Goal: Transaction & Acquisition: Purchase product/service

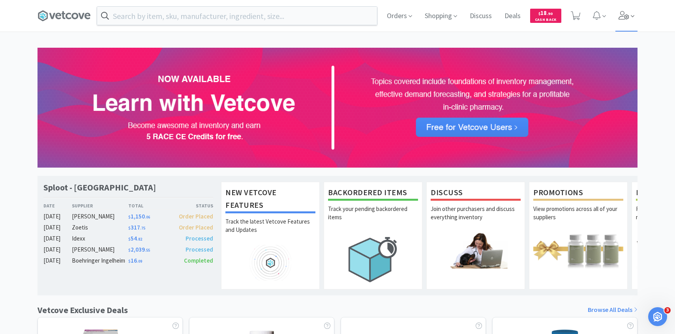
click at [627, 21] on span at bounding box center [626, 16] width 23 height 32
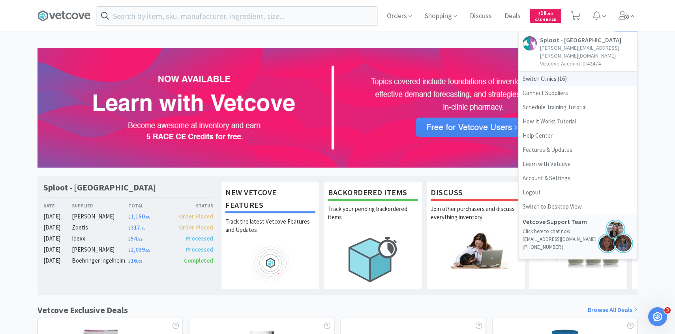
click at [559, 72] on span "Switch Clinics ( 16 )" at bounding box center [578, 79] width 118 height 14
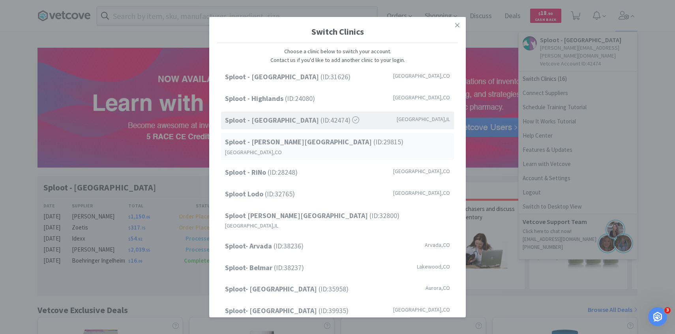
click at [340, 136] on div "Sploot - Platt Park (ID: 29815 ) Denver , CO" at bounding box center [337, 146] width 233 height 26
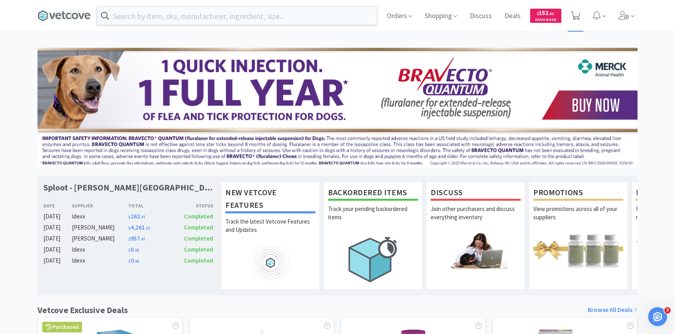
click at [576, 18] on icon at bounding box center [576, 15] width 10 height 9
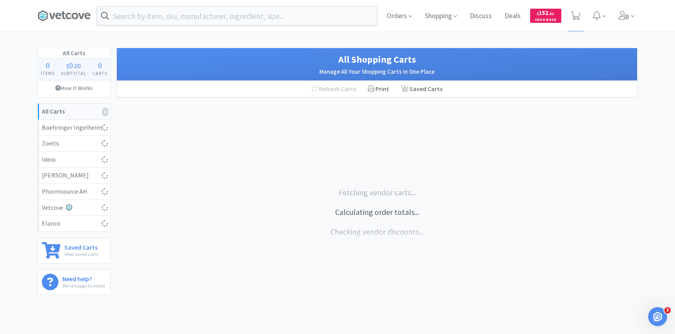
select select "1"
select select "4"
select select "5"
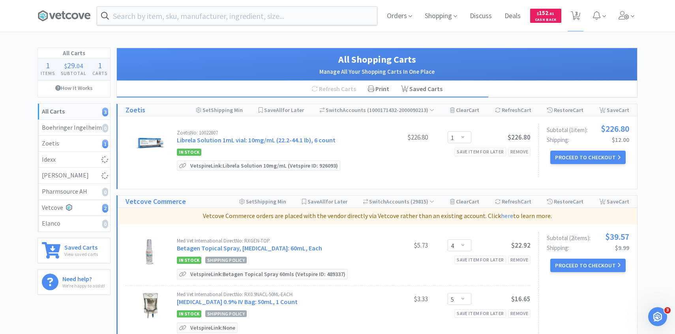
select select "4"
select select "1"
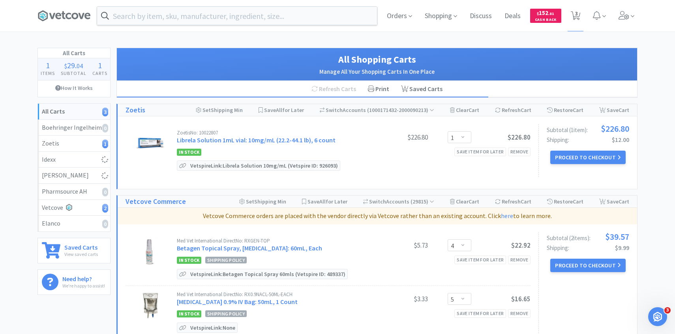
select select "1"
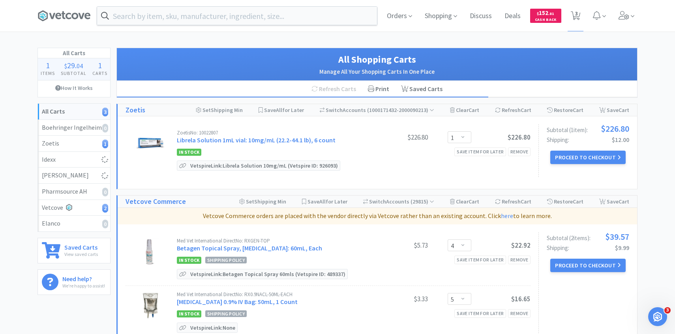
select select "4"
select select "1"
select select "4"
select select "12"
select select "1"
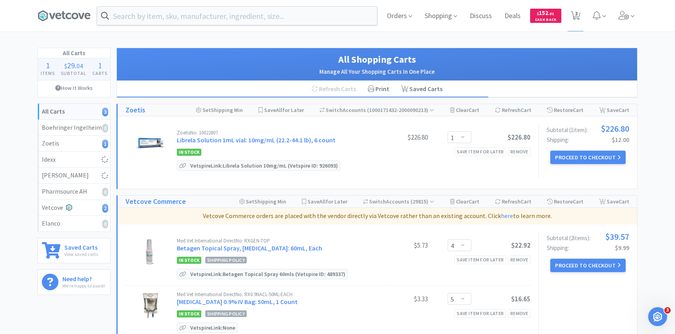
select select "1"
select select "3"
select select "1"
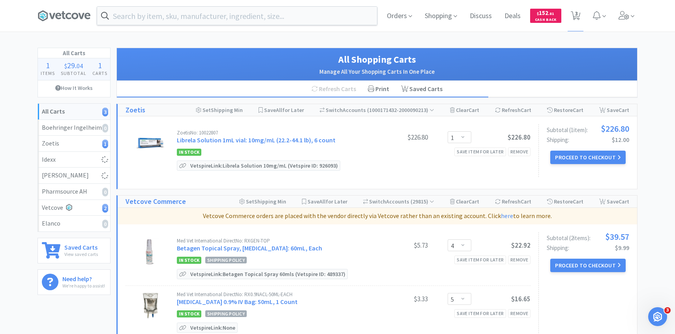
select select "1"
select select "50"
select select "3"
select select "4"
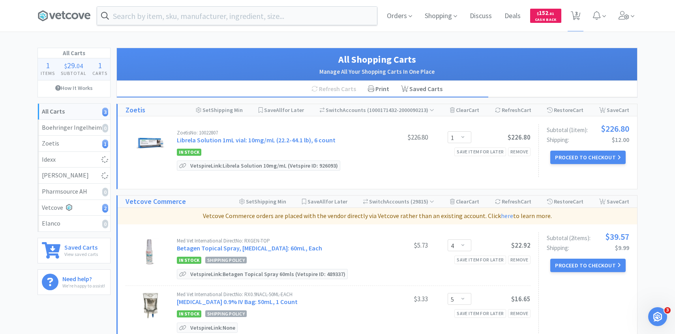
select select "1"
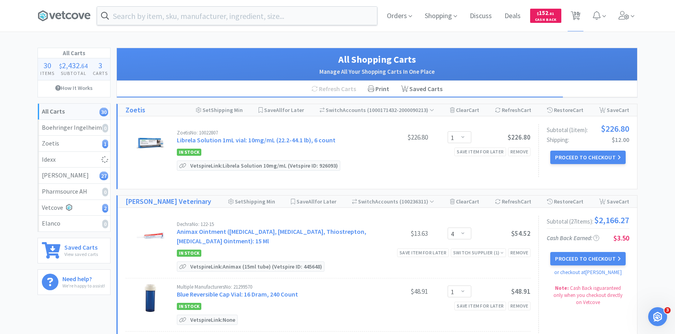
select select "50"
select select "1"
select select "150"
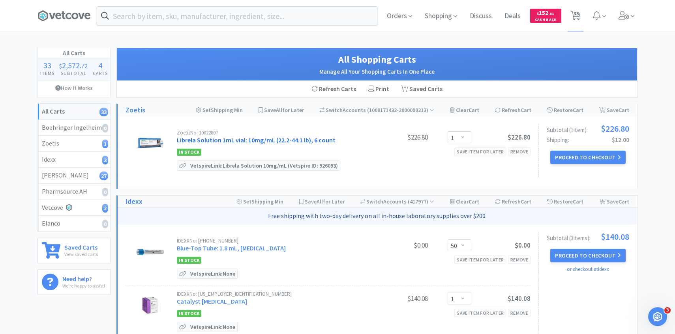
click at [250, 143] on link "Librela Solution 1mL vial: 10mg/mL (22.2-44.1 lb), 6 count" at bounding box center [256, 140] width 159 height 8
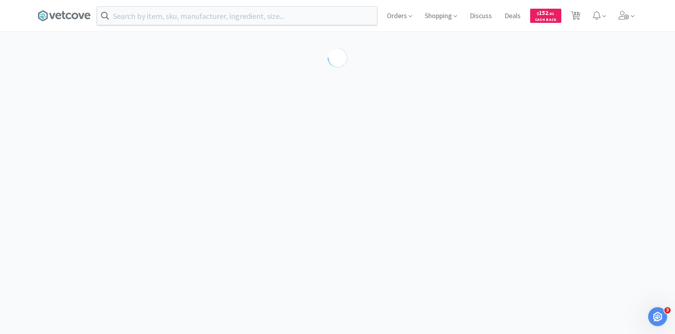
select select "605234"
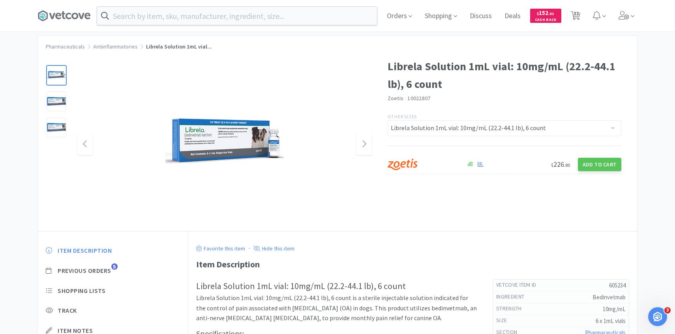
scroll to position [22, 0]
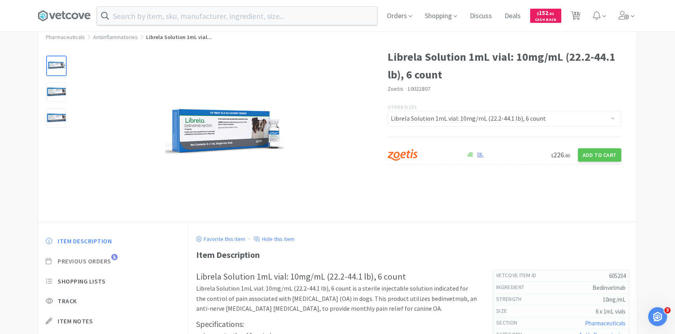
click at [115, 256] on span "5" at bounding box center [114, 257] width 6 height 6
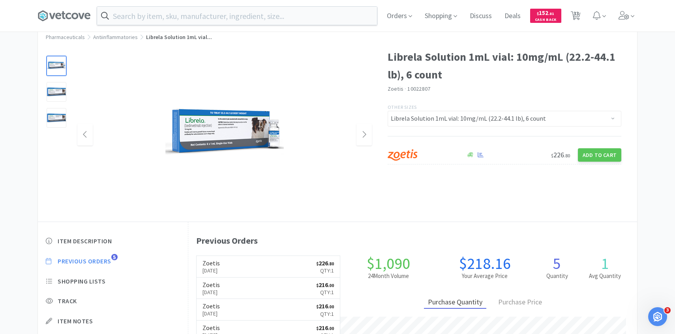
scroll to position [37, 0]
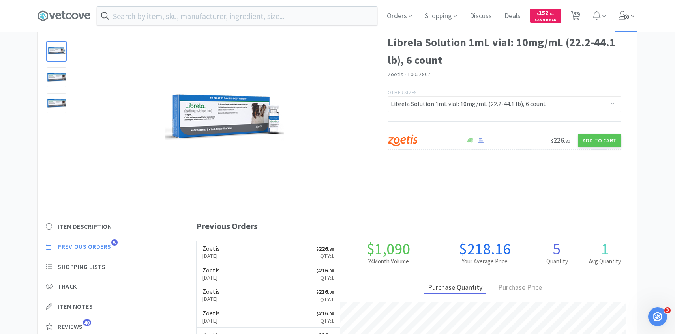
click at [617, 26] on span at bounding box center [626, 16] width 23 height 32
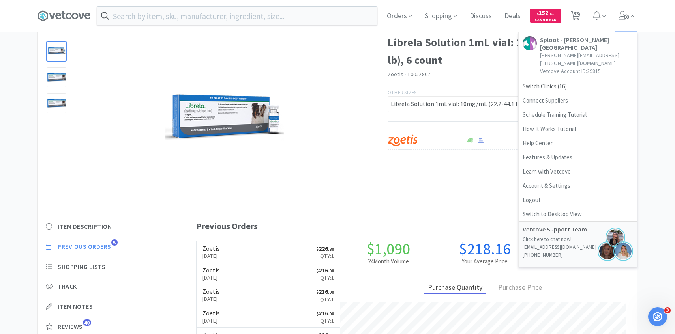
click at [483, 78] on div "Zoetis · 10022807" at bounding box center [505, 75] width 234 height 9
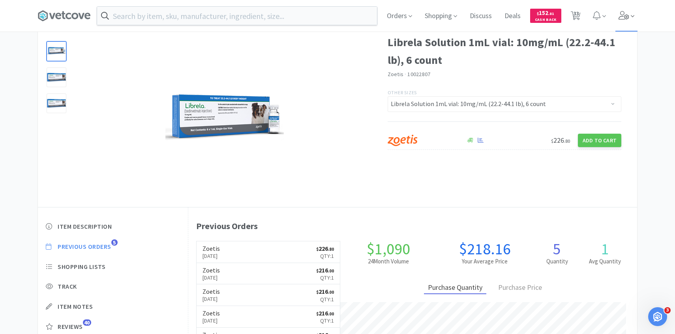
click at [626, 15] on icon at bounding box center [624, 15] width 11 height 9
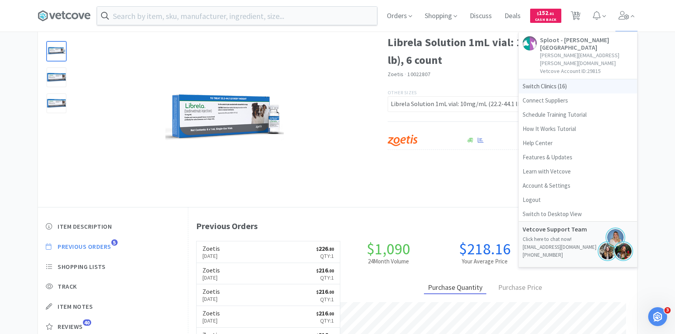
click at [582, 79] on span "Switch Clinics ( 16 )" at bounding box center [578, 86] width 118 height 14
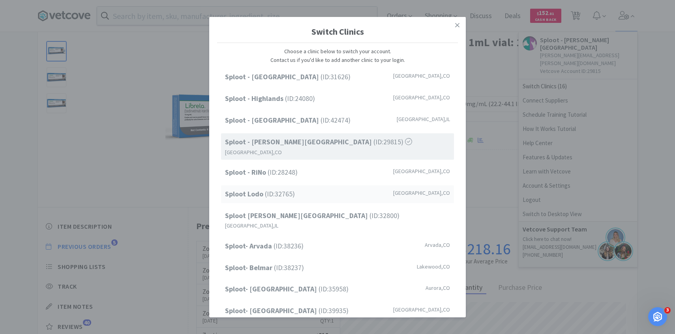
click at [338, 188] on div "Sploot Lodo (ID: 32765 ) Denver , CO" at bounding box center [337, 195] width 233 height 18
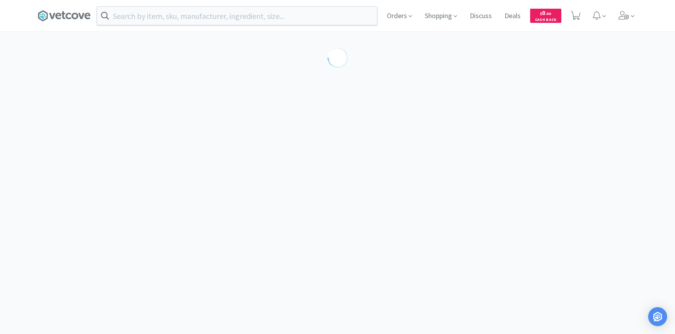
select select "605234"
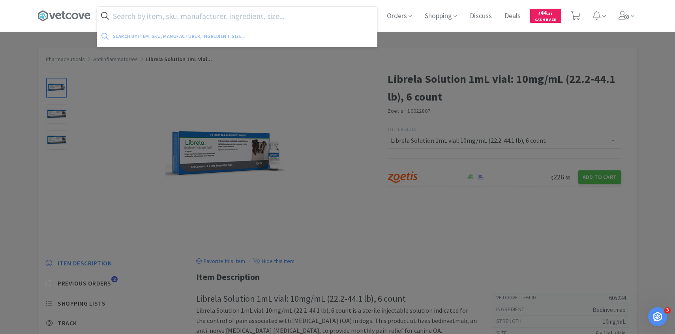
click at [274, 18] on input "text" at bounding box center [237, 16] width 280 height 18
click at [201, 288] on div at bounding box center [337, 167] width 675 height 334
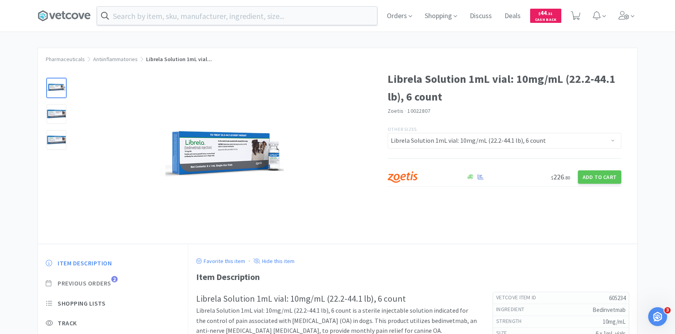
click at [101, 284] on span "Previous Orders" at bounding box center [85, 283] width 54 height 8
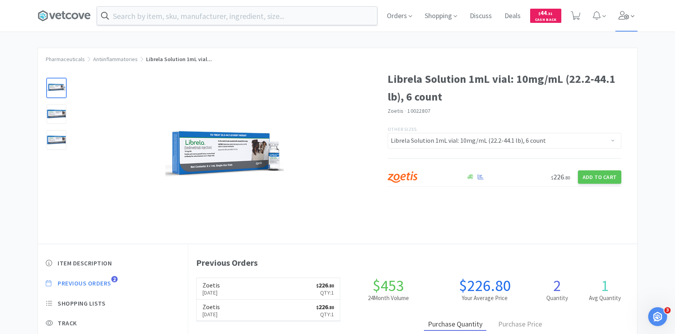
click at [618, 27] on span at bounding box center [626, 16] width 23 height 32
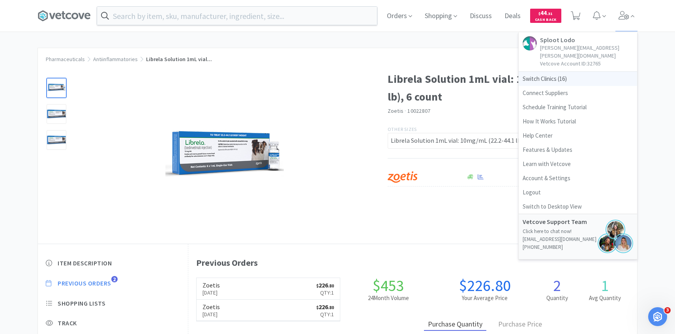
click at [559, 72] on span "Switch Clinics ( 16 )" at bounding box center [578, 79] width 118 height 14
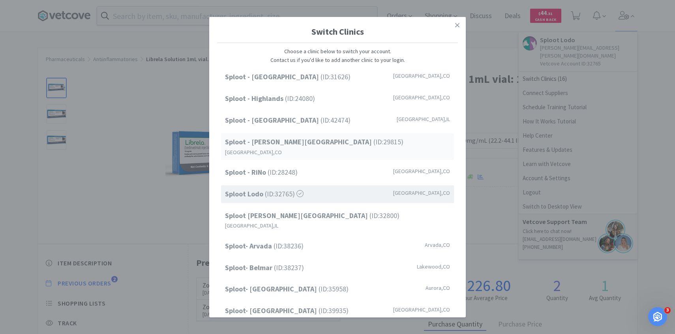
click at [336, 145] on div "Sploot - Platt Park (ID: 29815 ) Denver , CO" at bounding box center [337, 146] width 233 height 26
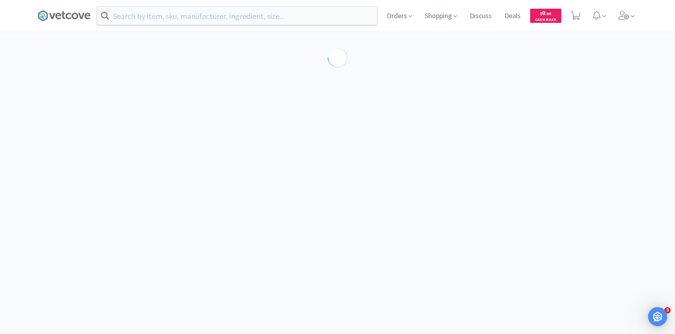
select select "605234"
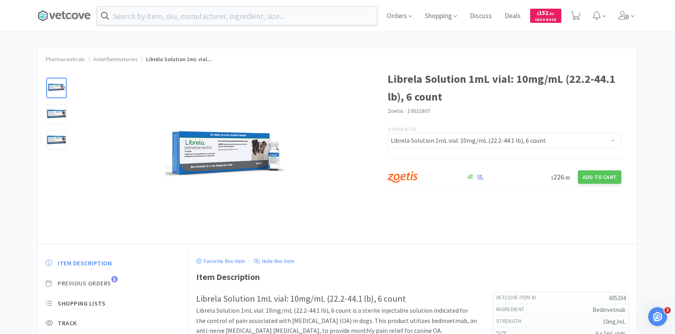
click at [110, 286] on span "Previous Orders" at bounding box center [85, 283] width 54 height 8
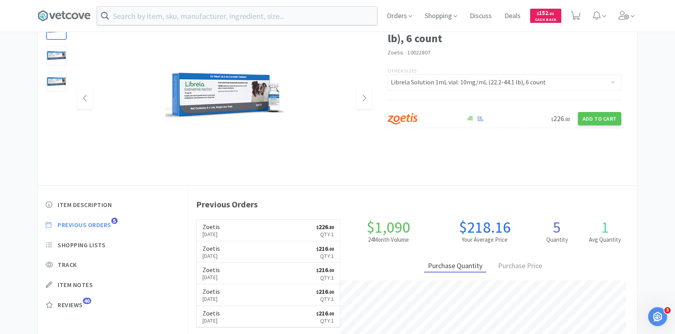
scroll to position [69, 0]
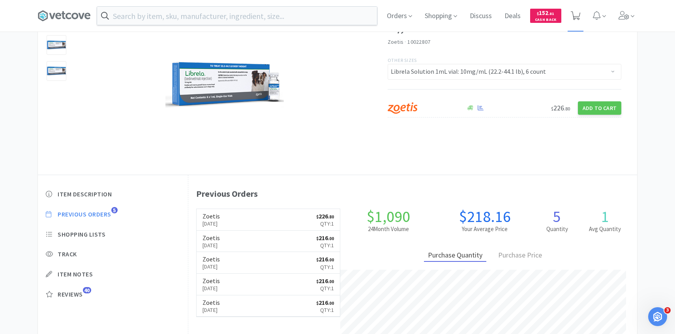
click at [569, 12] on span at bounding box center [576, 16] width 16 height 32
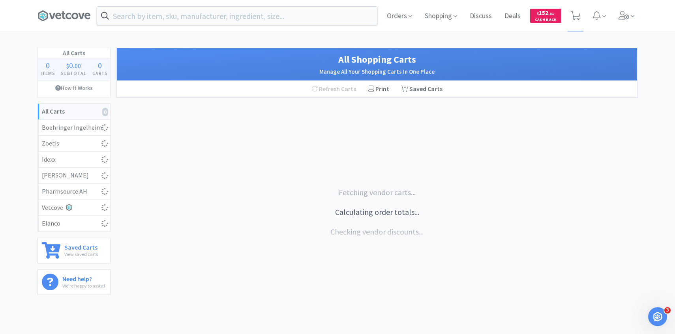
click at [615, 19] on div "Orders Shopping Discuss Discuss Deals Deals $ 152 . 81 Cash Back" at bounding box center [509, 16] width 257 height 32
select select "1"
select select "50"
select select "1"
select select "150"
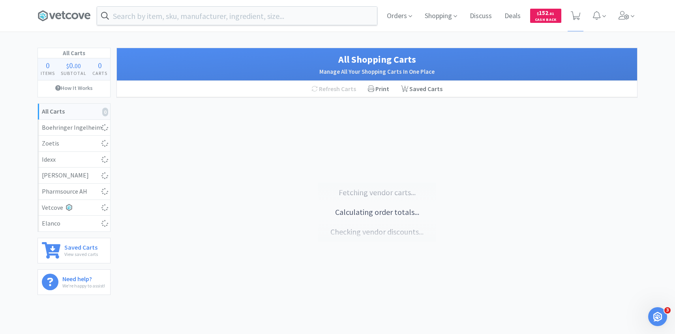
select select "4"
select select "1"
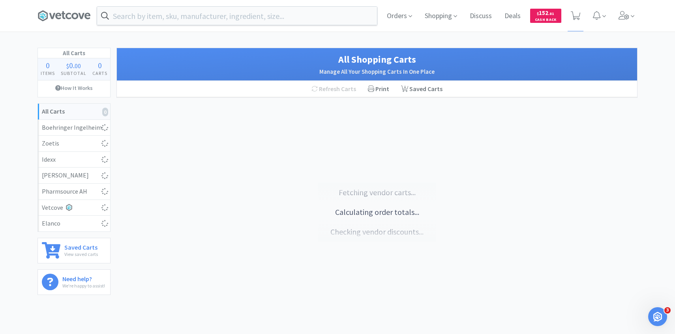
select select "1"
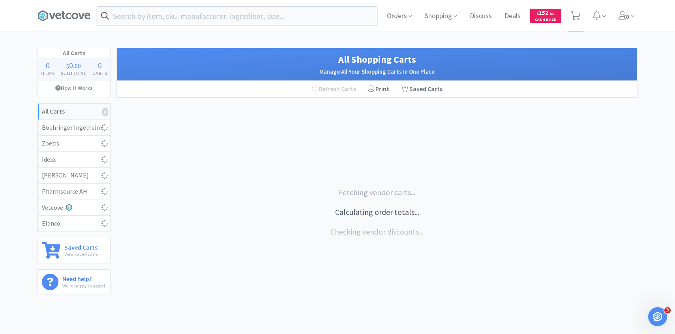
select select "4"
select select "1"
select select "4"
select select "12"
select select "1"
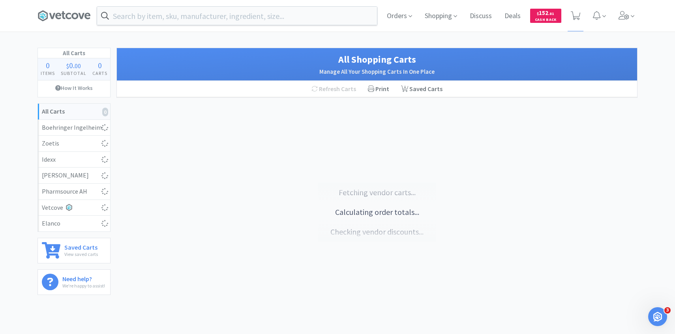
select select "1"
select select "3"
select select "1"
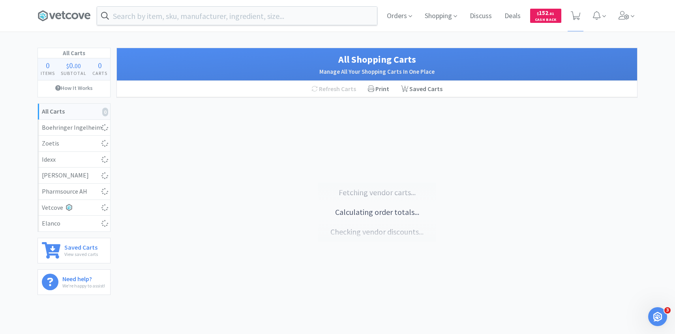
select select "1"
select select "50"
select select "3"
select select "4"
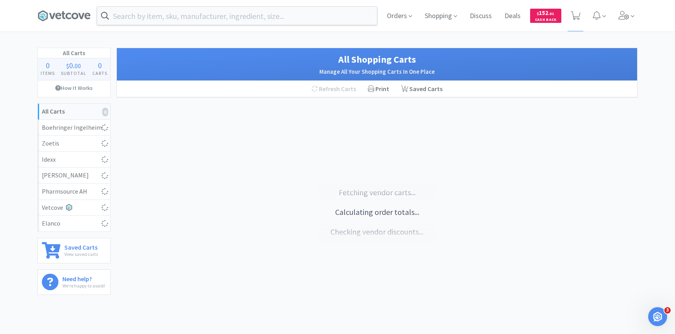
select select "1"
select select "4"
select select "5"
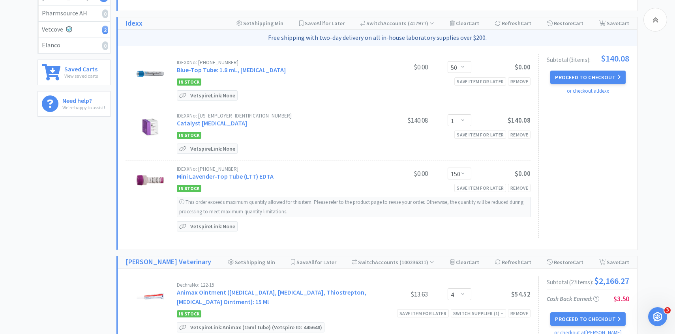
scroll to position [169, 0]
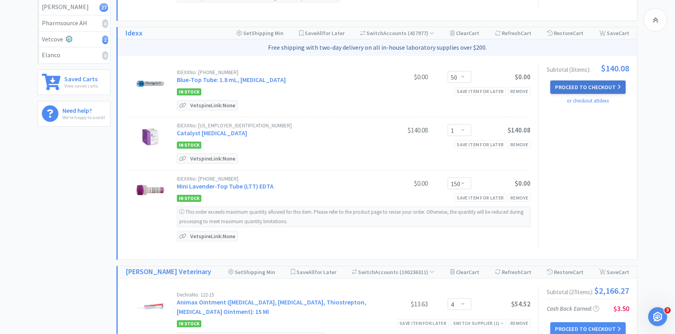
click at [587, 87] on button "Proceed to Checkout" at bounding box center [587, 87] width 75 height 13
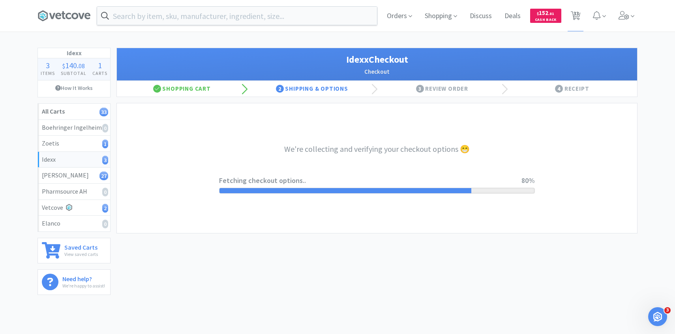
select select "904"
select select "003"
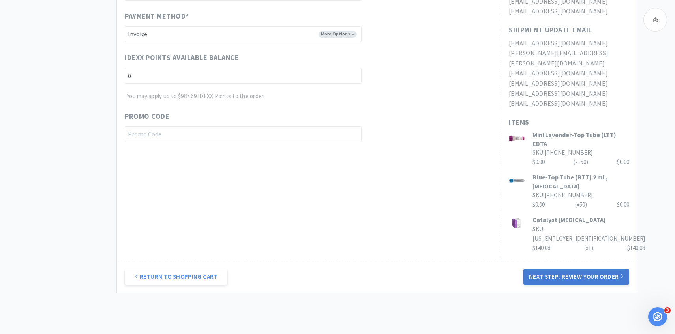
click at [550, 269] on button "Next Step: Review Your Order" at bounding box center [576, 277] width 106 height 16
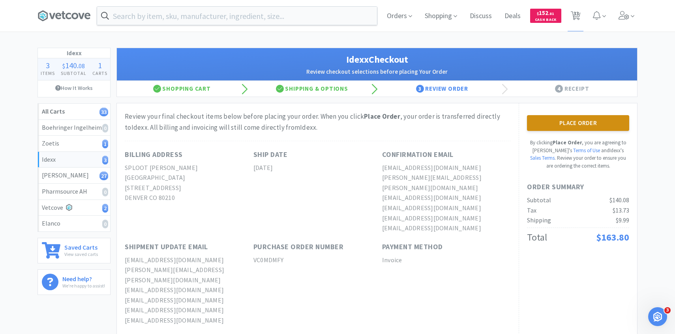
click at [562, 124] on button "Place Order" at bounding box center [578, 123] width 102 height 16
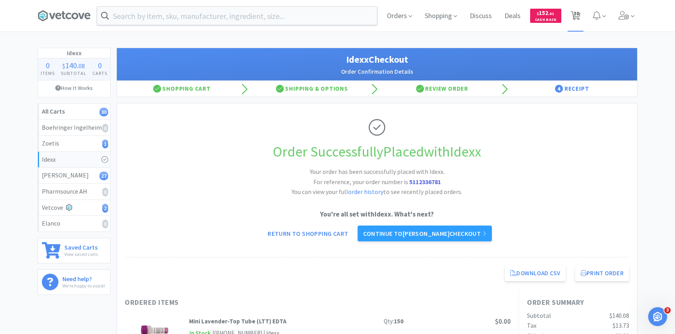
click at [576, 25] on span "30" at bounding box center [577, 14] width 6 height 32
select select "1"
select select "4"
select select "1"
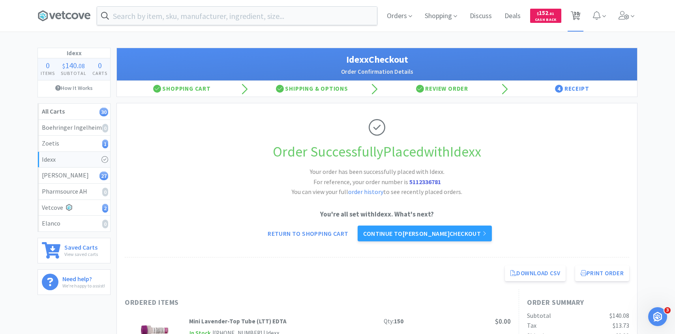
select select "1"
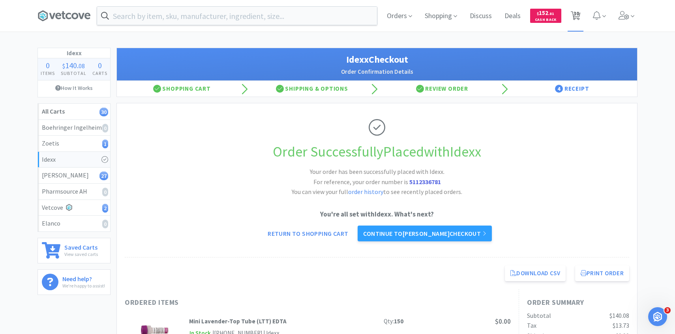
select select "1"
select select "4"
select select "1"
select select "4"
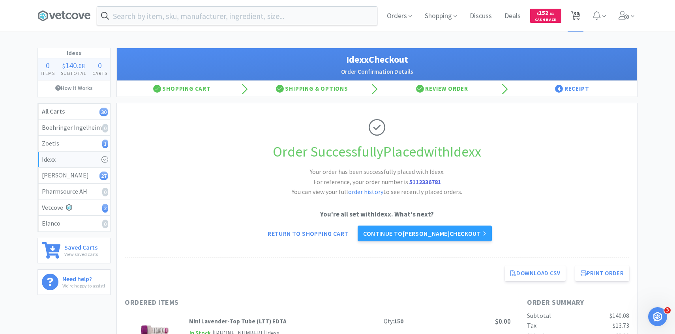
select select "12"
select select "1"
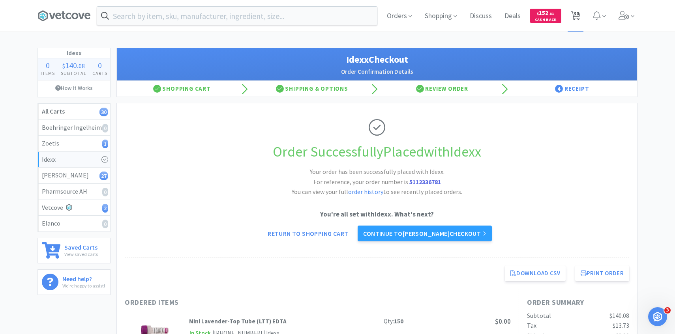
select select "3"
select select "1"
select select "50"
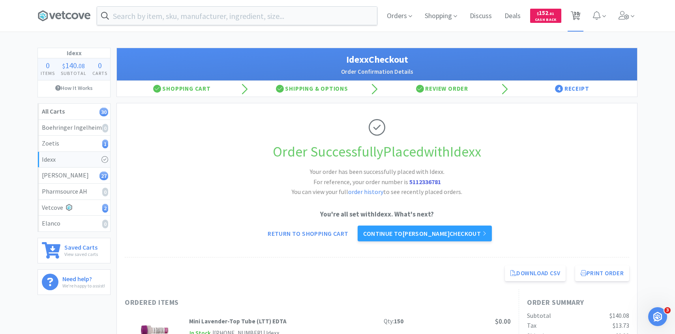
select select "3"
select select "4"
select select "1"
select select "4"
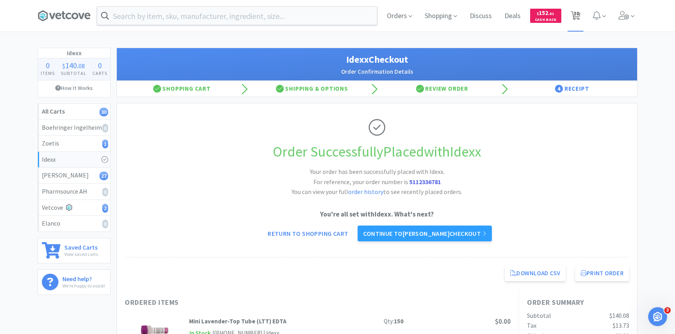
select select "5"
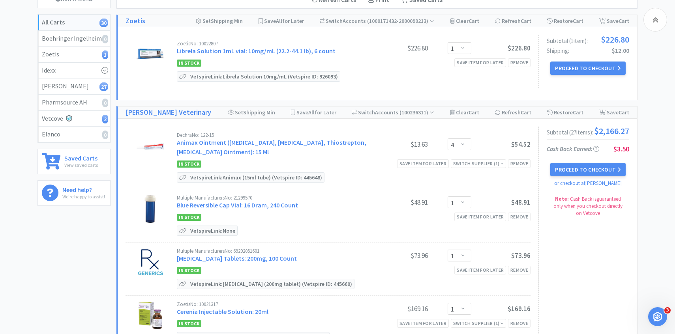
scroll to position [90, 0]
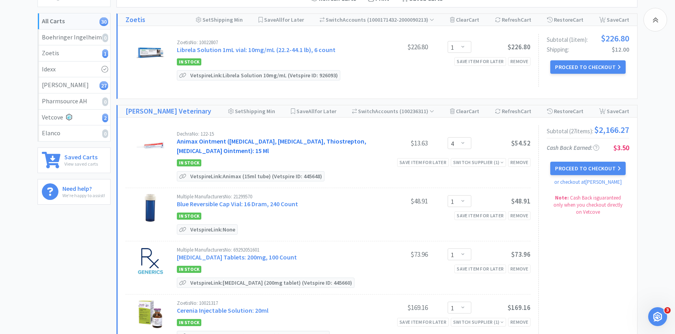
click at [254, 147] on link "Animax Ointment ([MEDICAL_DATA], [MEDICAL_DATA], Thiostrepton, [MEDICAL_DATA] O…" at bounding box center [271, 145] width 189 height 17
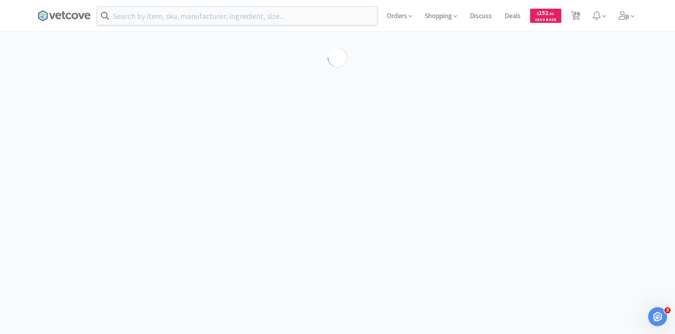
select select "143513"
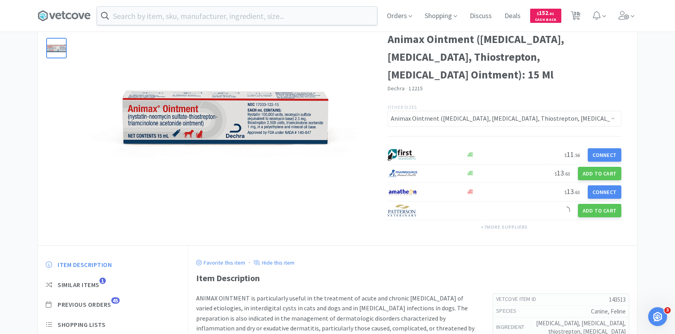
scroll to position [113, 0]
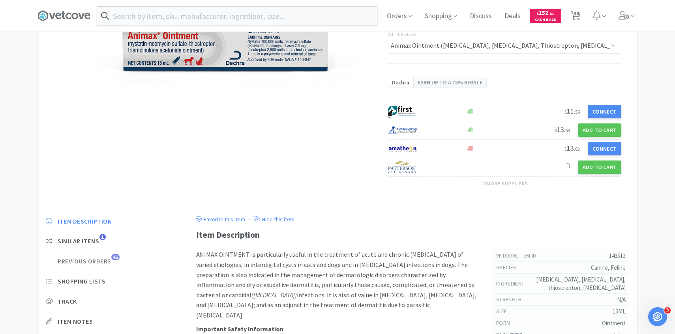
click at [107, 259] on span "Previous Orders" at bounding box center [85, 261] width 54 height 8
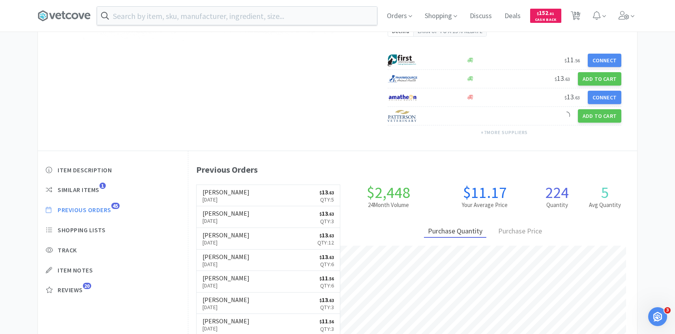
scroll to position [166, 0]
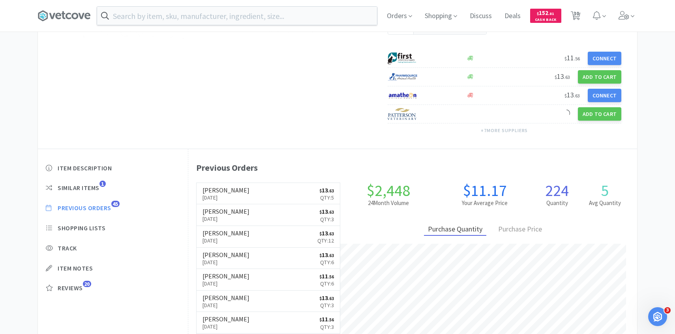
select select "1"
select select "4"
select select "1"
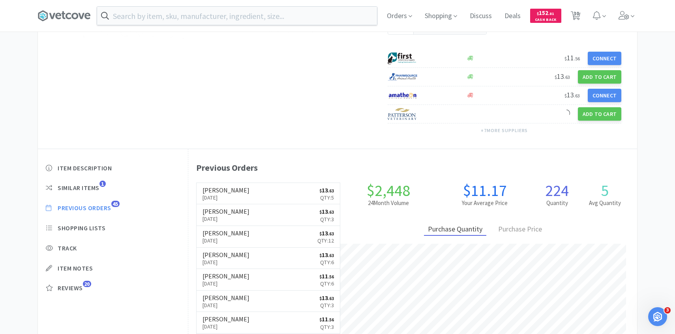
select select "1"
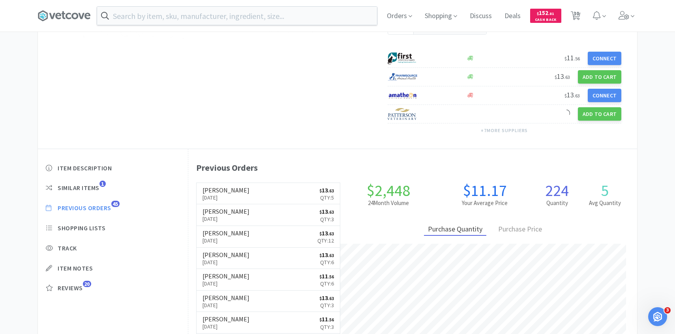
select select "1"
select select "4"
select select "1"
select select "4"
select select "12"
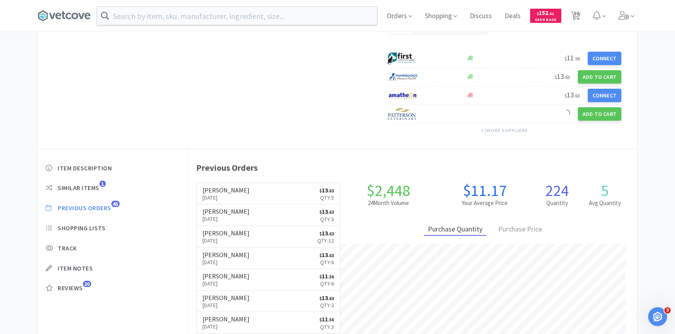
select select "1"
select select "3"
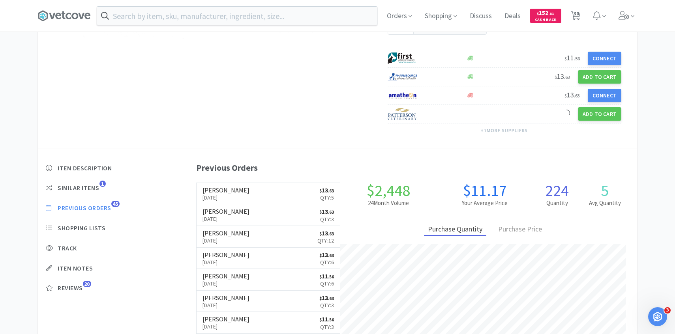
select select "1"
select select "50"
select select "3"
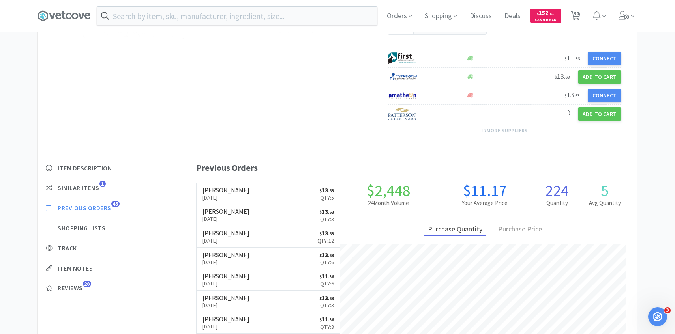
select select "4"
select select "1"
select select "4"
select select "5"
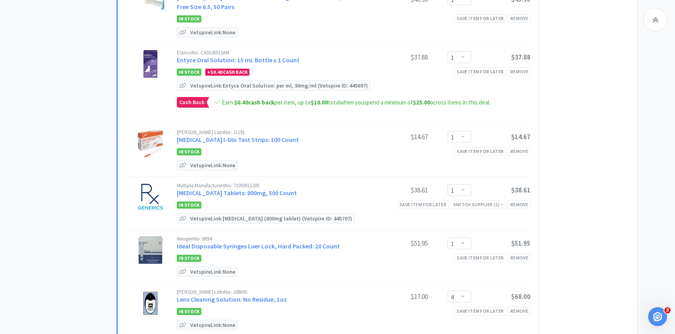
scroll to position [511, 0]
click at [256, 188] on link "[MEDICAL_DATA] Tablets: 800mg, 500 Count" at bounding box center [237, 192] width 120 height 8
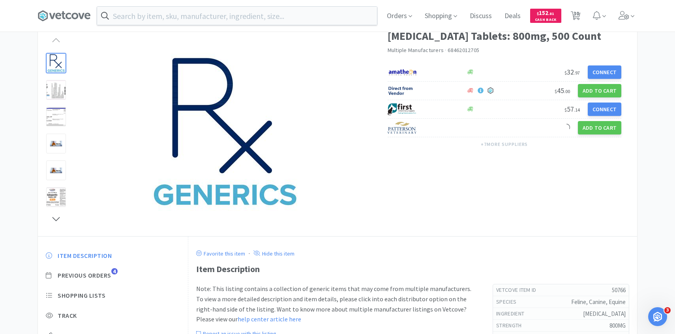
scroll to position [62, 0]
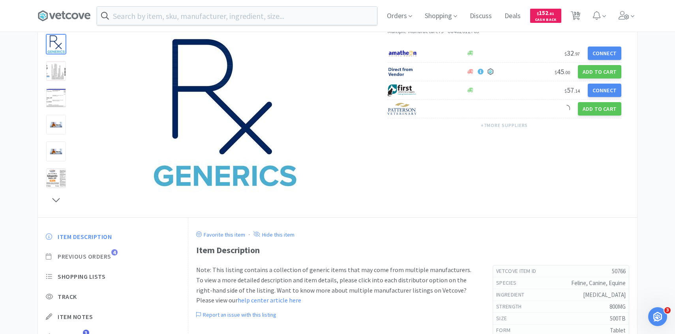
click at [102, 257] on span "Previous Orders" at bounding box center [85, 257] width 54 height 8
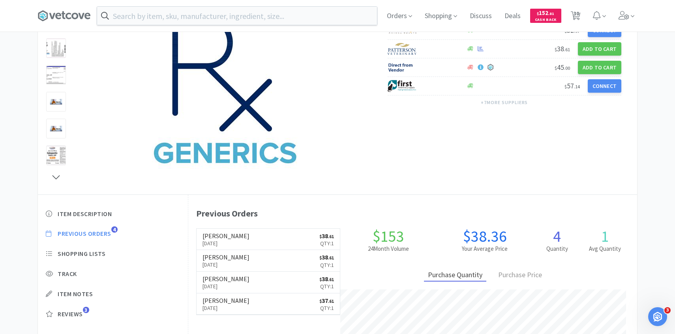
scroll to position [86, 0]
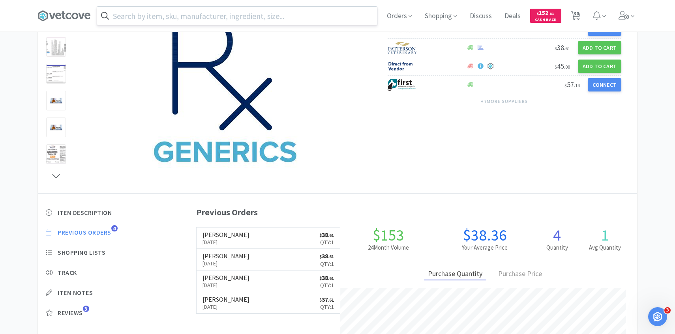
select select "1"
select select "4"
select select "1"
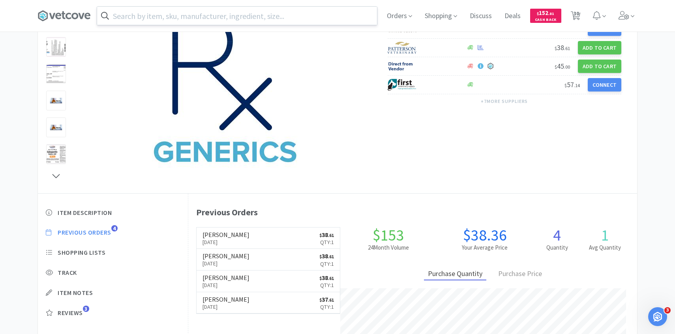
select select "1"
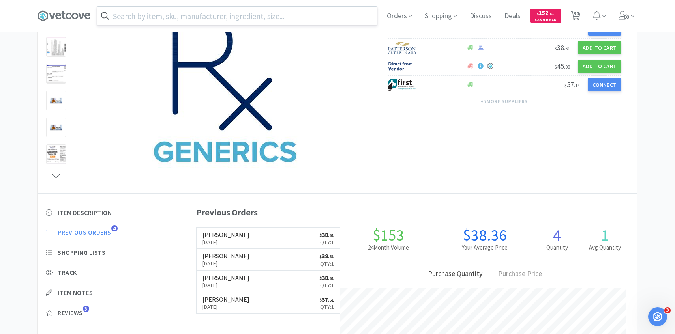
select select "1"
select select "4"
select select "1"
select select "4"
select select "12"
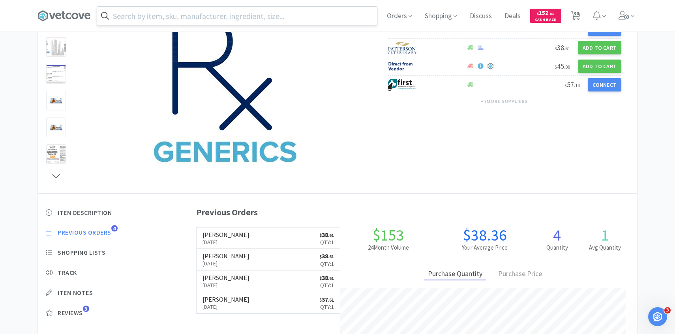
select select "1"
select select "3"
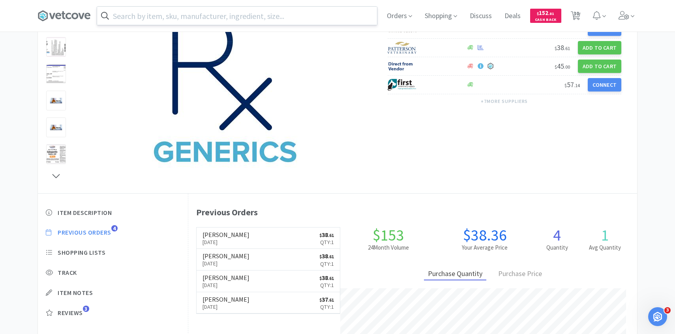
select select "1"
select select "50"
select select "3"
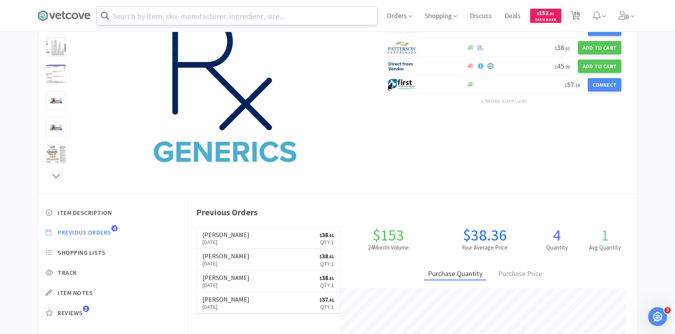
select select "4"
select select "1"
select select "4"
select select "5"
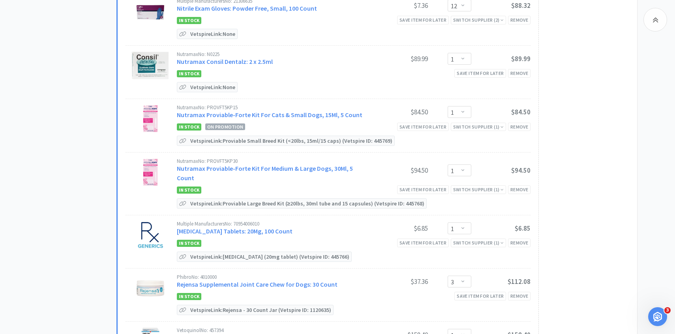
scroll to position [998, 0]
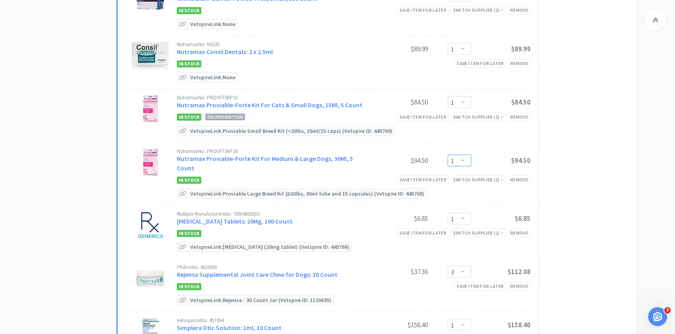
click at [465, 155] on select "Enter Quantity 1 2 3 4 5 6 7 8 9 10 11 12 13 14 15 16 17 18 19 20 Enter Quantity" at bounding box center [460, 161] width 24 height 12
click at [448, 155] on select "Enter Quantity 1 2 3 4 5 6 7 8 9 10 11 12 13 14 15 16 17 18 19 20 Enter Quantity" at bounding box center [460, 161] width 24 height 12
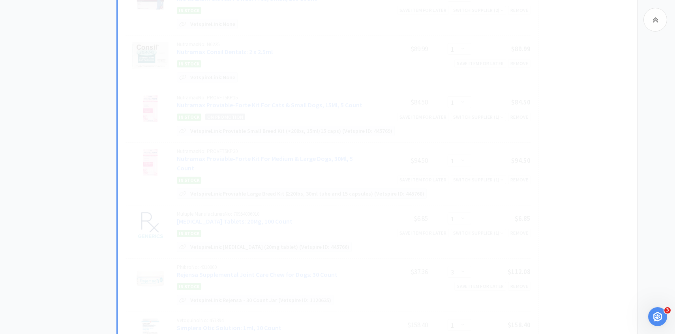
select select "2"
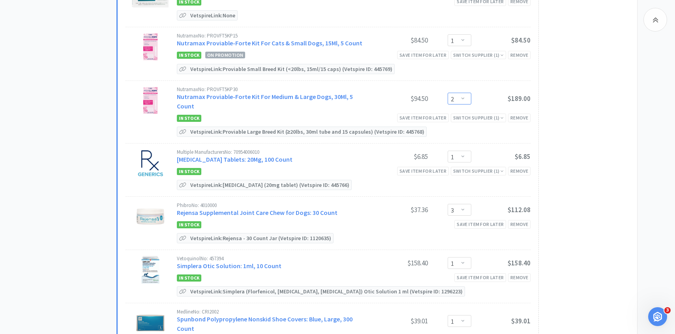
scroll to position [1121, 0]
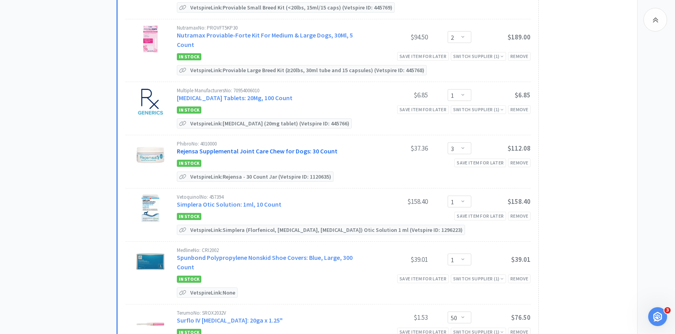
click at [315, 147] on link "Rejensa Supplemental Joint Care Chew for Dogs: 30 Count" at bounding box center [257, 151] width 161 height 8
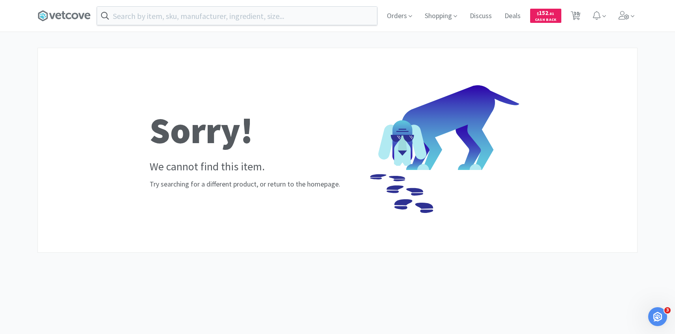
scroll to position [1121, 0]
select select "1"
select select "4"
select select "1"
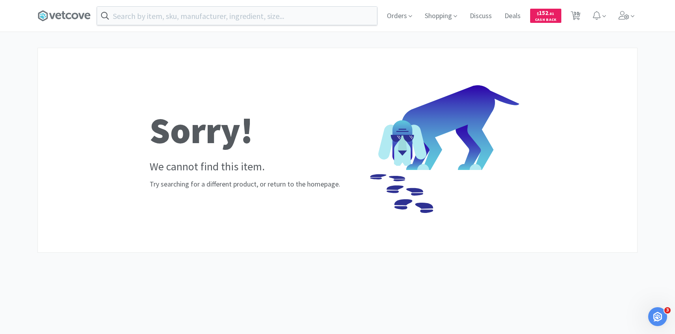
select select "1"
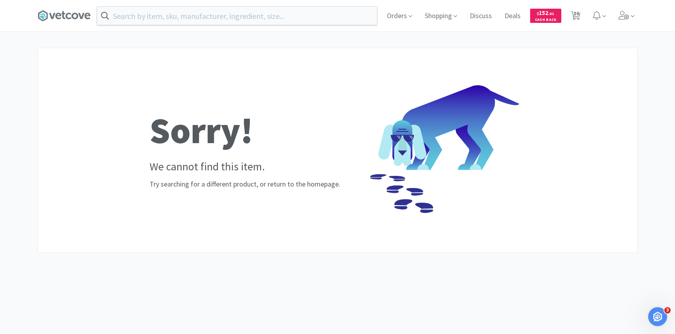
select select "1"
select select "4"
select select "1"
select select "4"
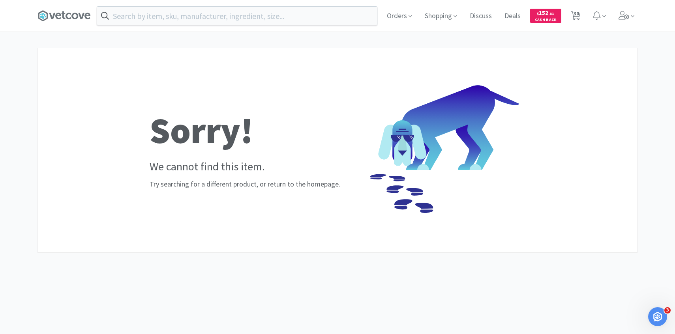
select select "12"
select select "1"
select select "2"
select select "1"
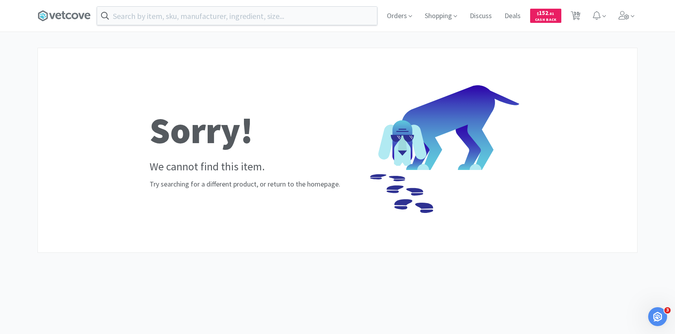
select select "3"
select select "1"
select select "50"
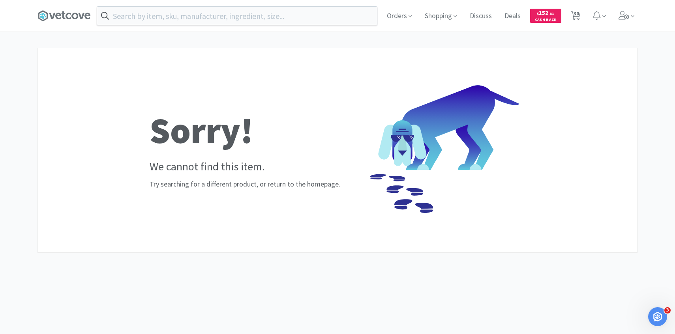
select select "3"
select select "4"
select select "1"
select select "4"
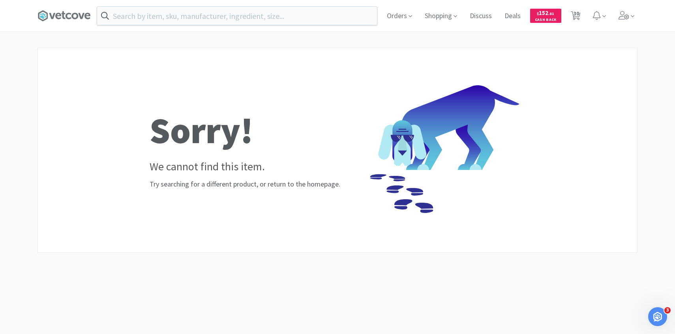
select select "5"
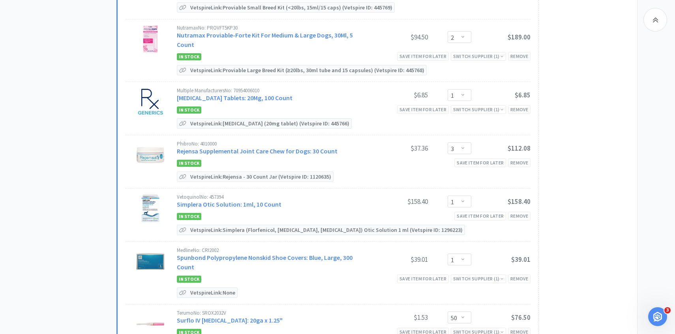
click at [281, 143] on div "Phibro No: 4010000 Rejensa Supplemental Joint Care Chew for Dogs: 30 Count $37.…" at bounding box center [354, 149] width 354 height 16
click at [279, 147] on link "Rejensa Supplemental Joint Care Chew for Dogs: 30 Count" at bounding box center [257, 151] width 161 height 8
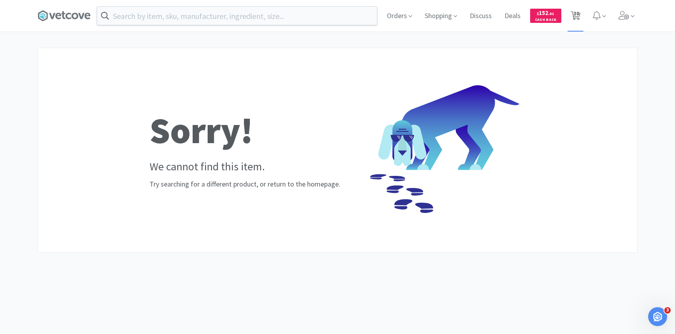
click at [576, 14] on span "30" at bounding box center [577, 14] width 6 height 32
select select "1"
select select "4"
select select "1"
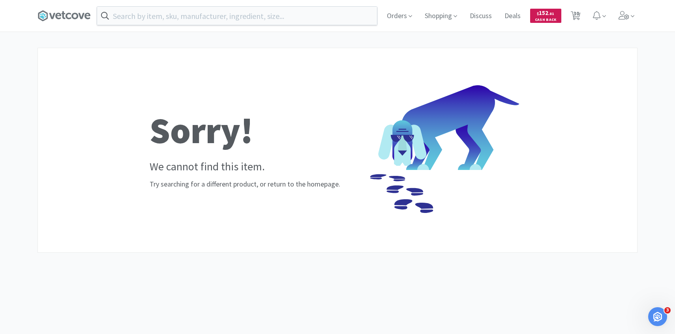
select select "1"
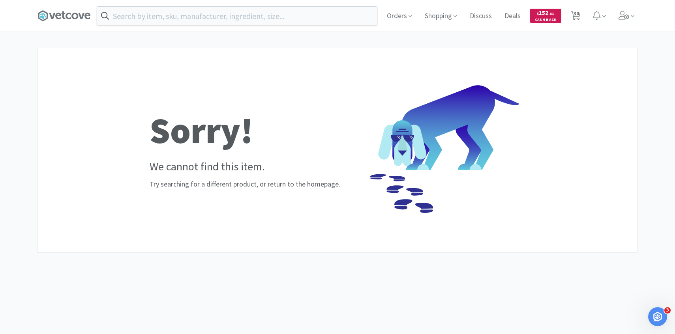
select select "1"
select select "4"
select select "1"
select select "4"
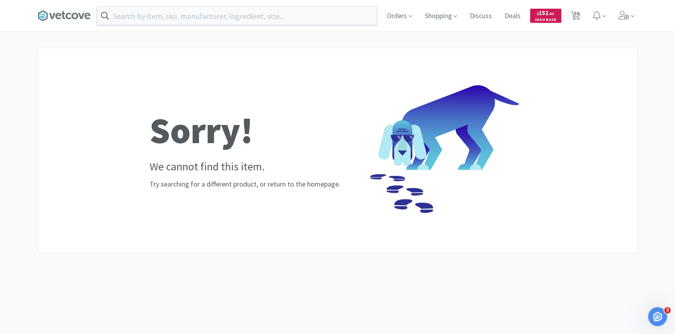
select select "12"
select select "1"
select select "2"
select select "1"
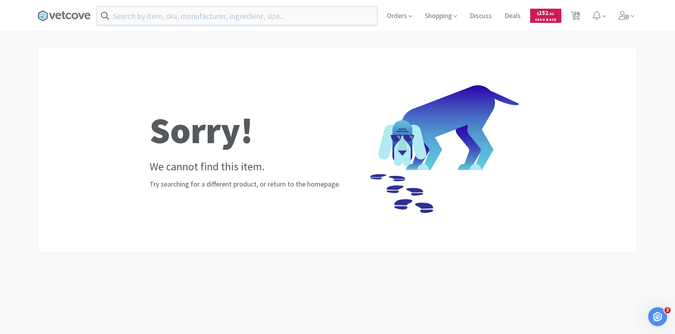
select select "3"
select select "1"
select select "50"
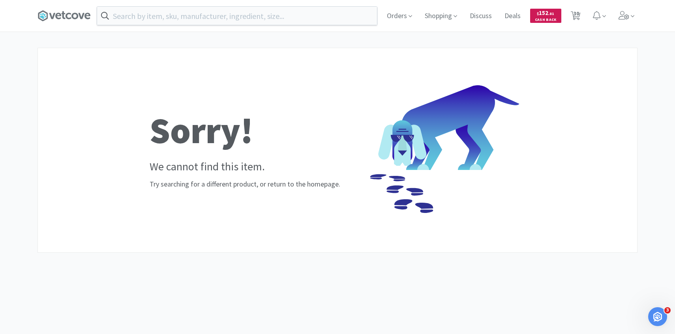
select select "3"
select select "4"
select select "1"
select select "4"
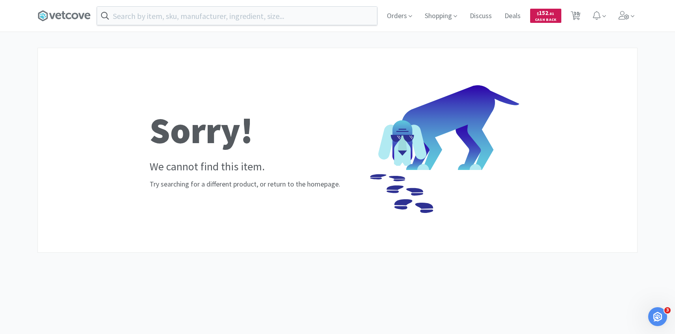
select select "5"
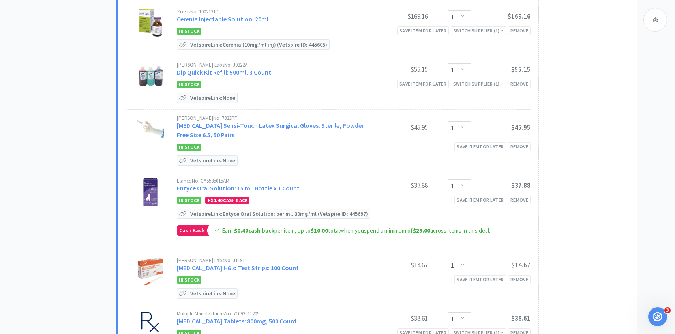
scroll to position [383, 0]
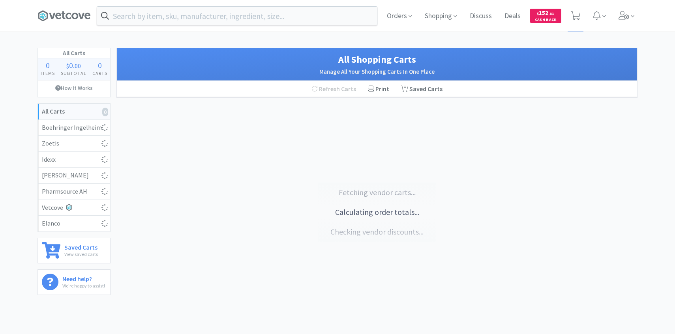
scroll to position [383, 0]
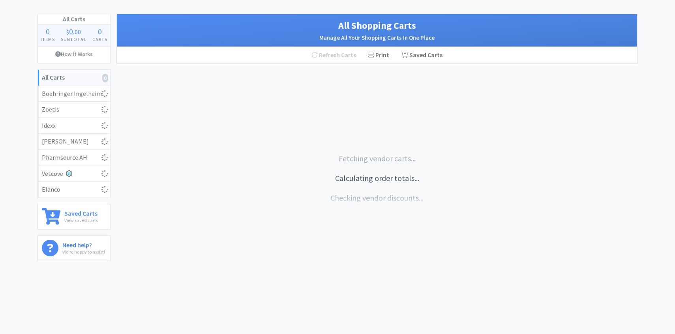
select select "1"
select select "4"
select select "1"
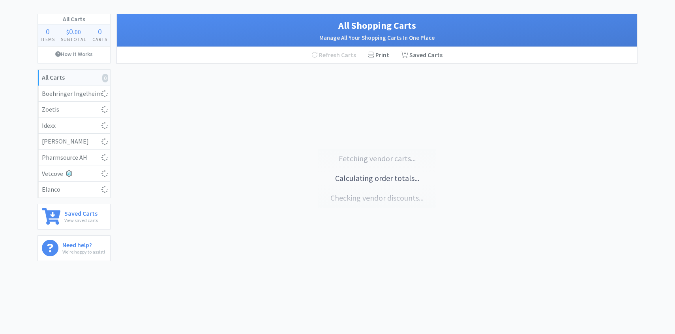
select select "1"
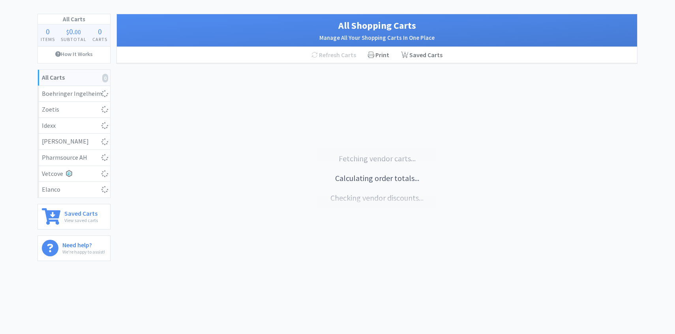
select select "1"
select select "4"
select select "1"
select select "4"
select select "12"
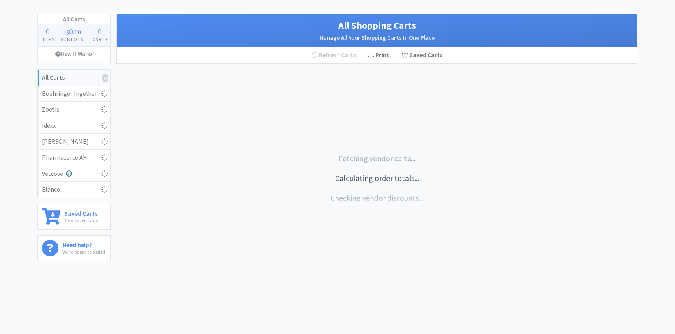
select select "1"
select select "2"
select select "1"
select select "3"
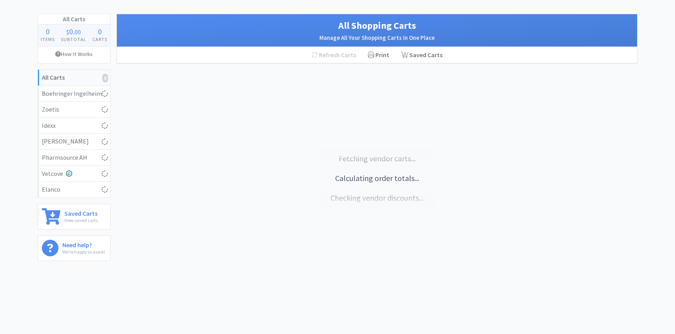
select select "1"
select select "50"
select select "3"
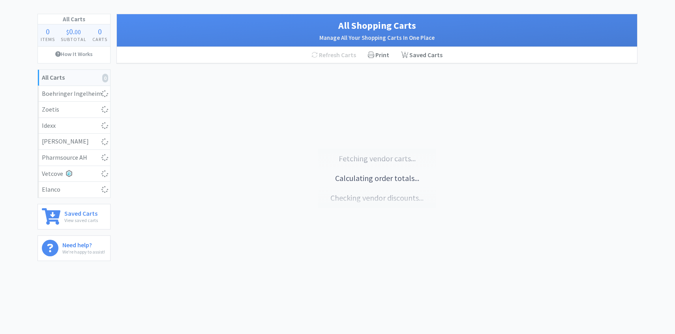
select select "4"
select select "1"
select select "4"
select select "5"
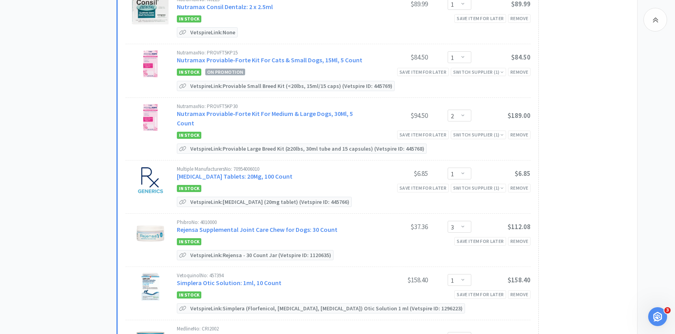
scroll to position [1041, 0]
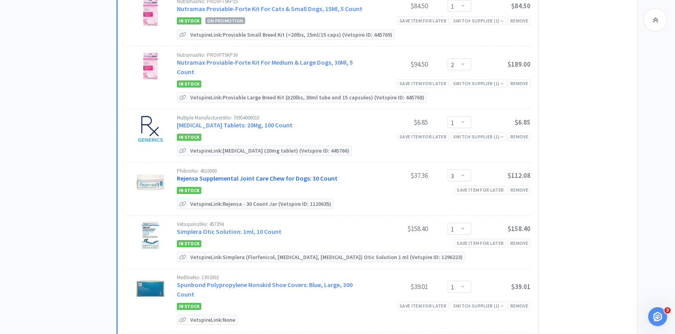
click at [261, 174] on link "Rejensa Supplemental Joint Care Chew for Dogs: 30 Count" at bounding box center [257, 178] width 161 height 8
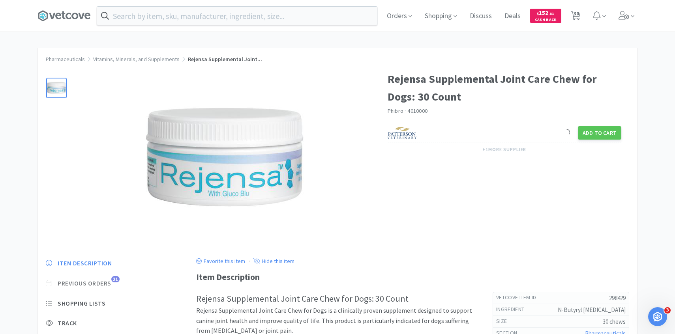
click at [105, 285] on span "Previous Orders" at bounding box center [85, 283] width 54 height 8
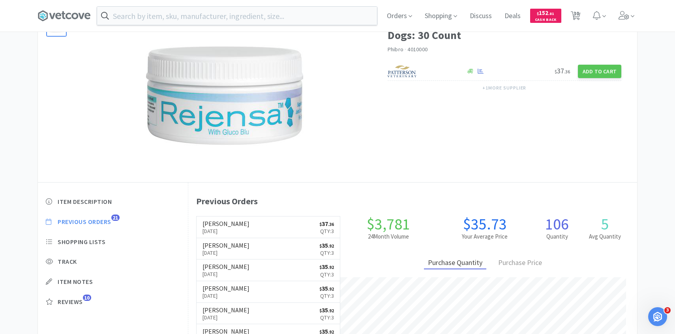
scroll to position [217, 449]
select select "1"
select select "4"
select select "1"
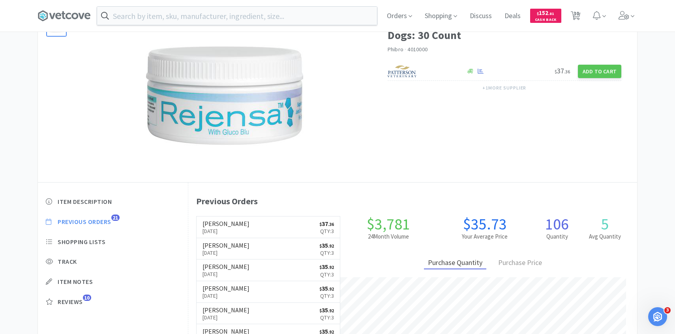
select select "1"
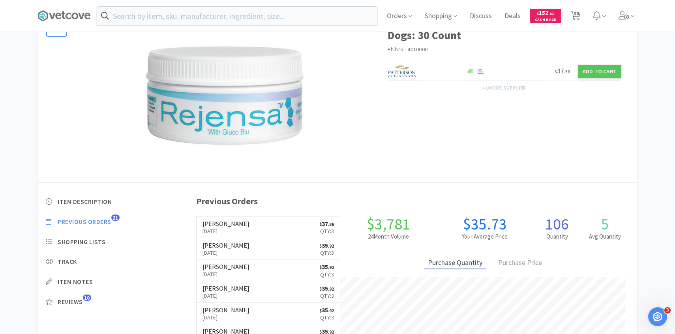
select select "1"
select select "4"
select select "1"
select select "4"
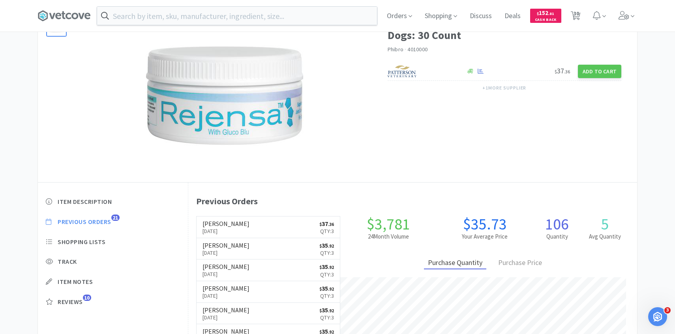
select select "12"
select select "1"
select select "2"
select select "1"
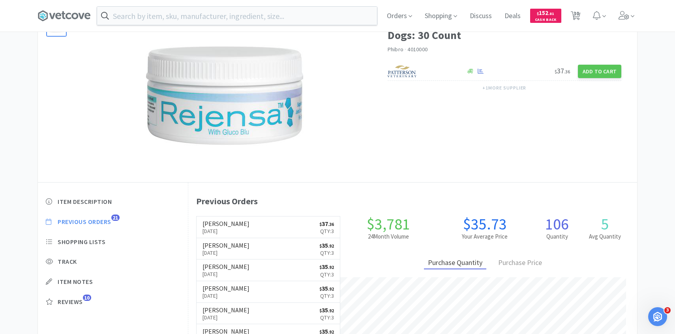
select select "3"
select select "1"
select select "50"
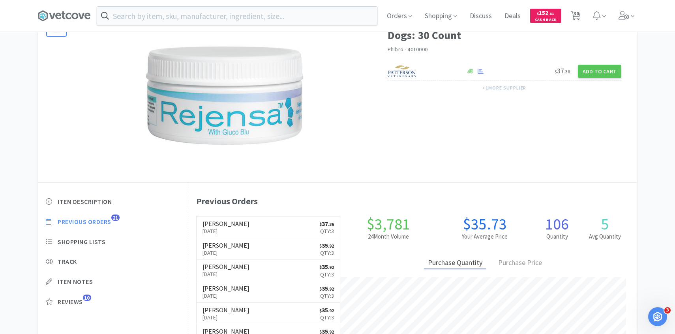
select select "3"
select select "4"
select select "1"
select select "4"
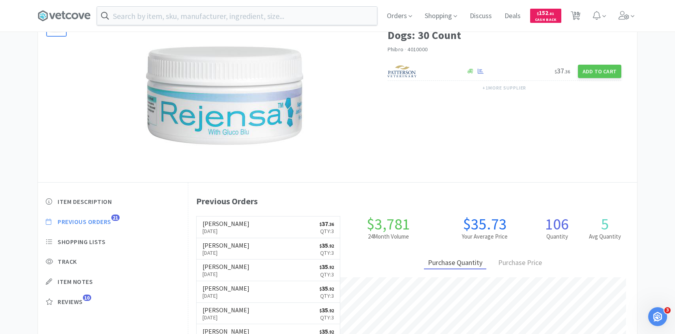
select select "5"
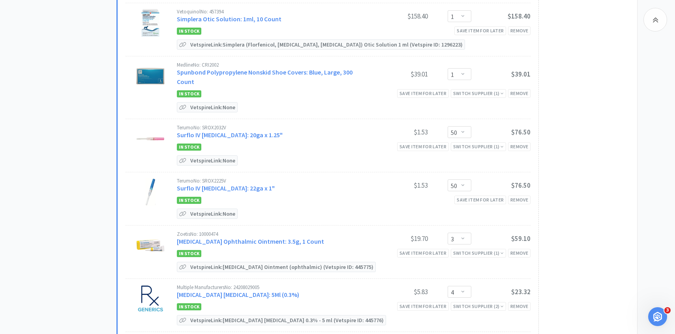
scroll to position [1311, 0]
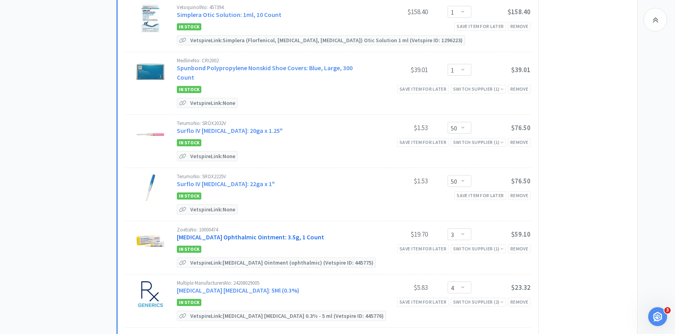
click at [258, 233] on link "[MEDICAL_DATA] Ophthalmic Ointment: 3.5g, 1 Count" at bounding box center [250, 237] width 147 height 8
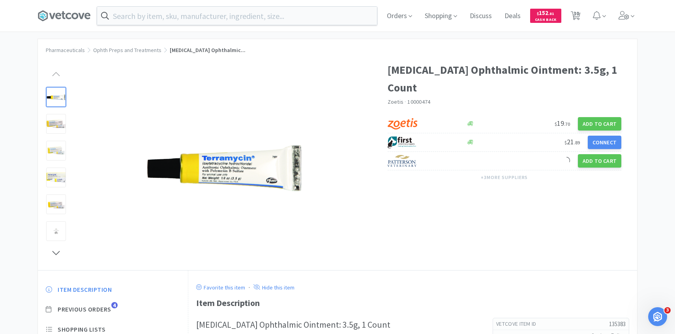
scroll to position [10, 0]
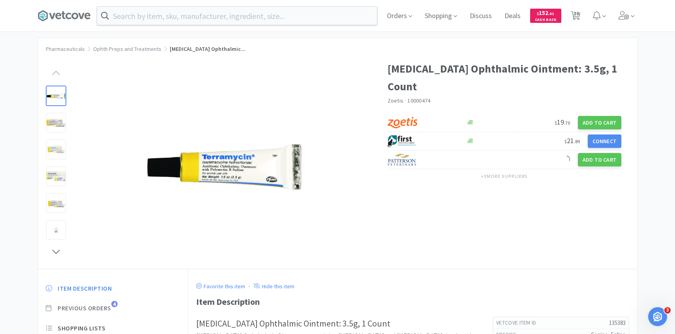
click at [112, 304] on span "4" at bounding box center [114, 304] width 6 height 6
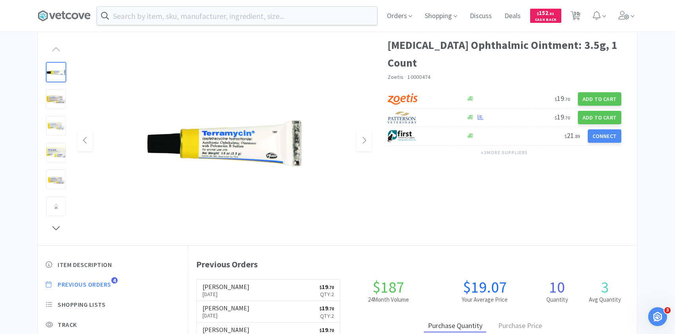
scroll to position [40, 0]
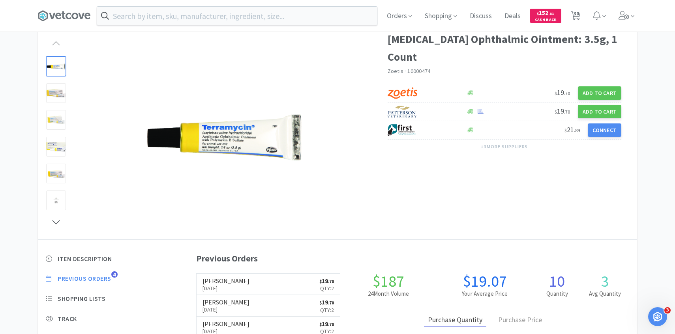
select select "1"
select select "4"
select select "1"
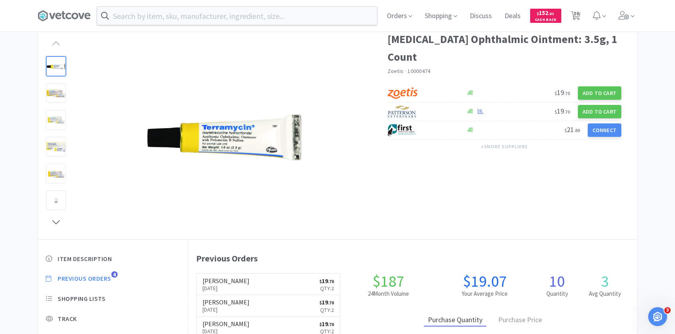
select select "1"
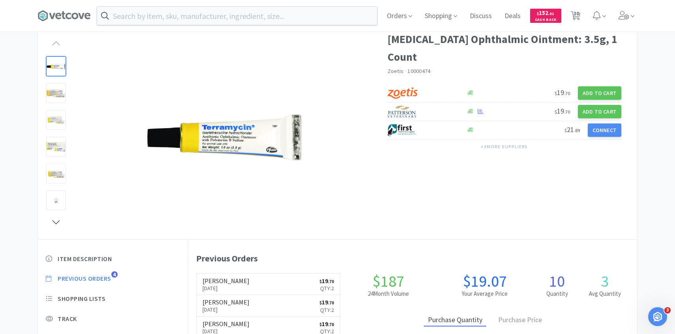
select select "1"
select select "4"
select select "1"
select select "4"
select select "12"
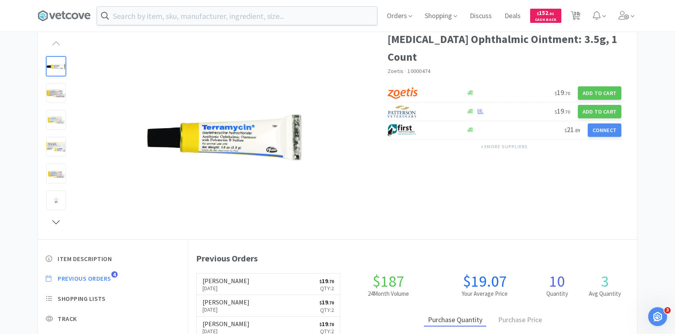
select select "1"
select select "2"
select select "1"
select select "3"
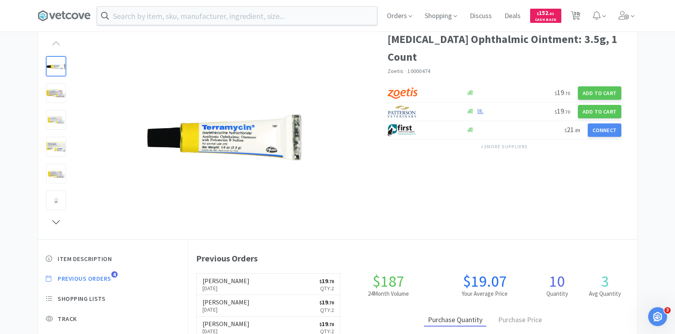
select select "1"
select select "50"
select select "3"
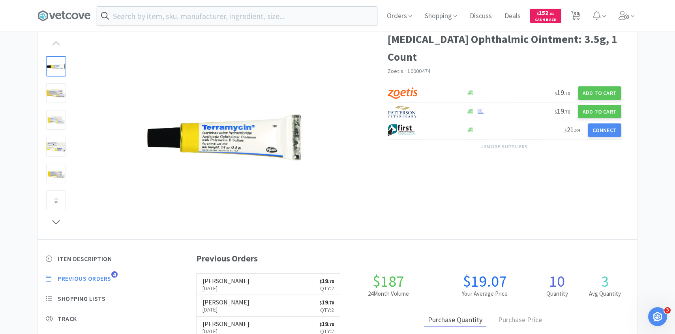
select select "4"
select select "1"
select select "4"
select select "5"
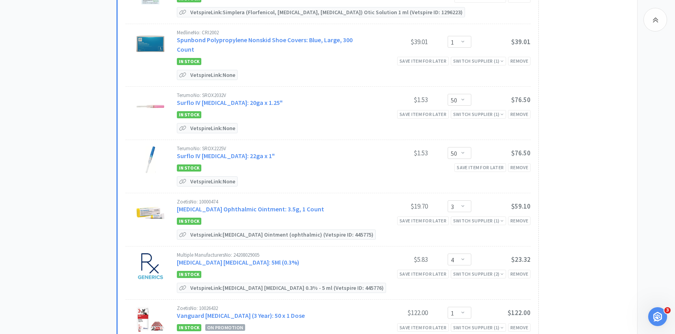
scroll to position [1340, 0]
click at [257, 205] on link "[MEDICAL_DATA] Ophthalmic Ointment: 3.5g, 1 Count" at bounding box center [250, 209] width 147 height 8
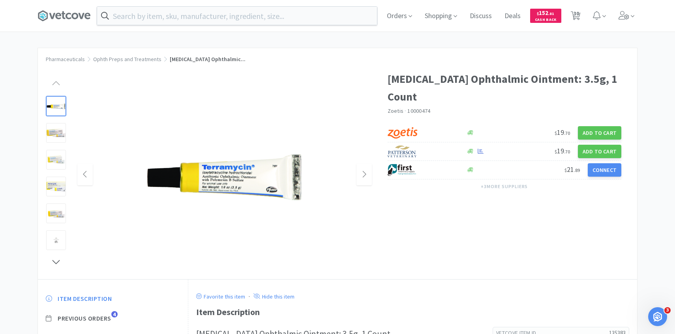
scroll to position [73, 0]
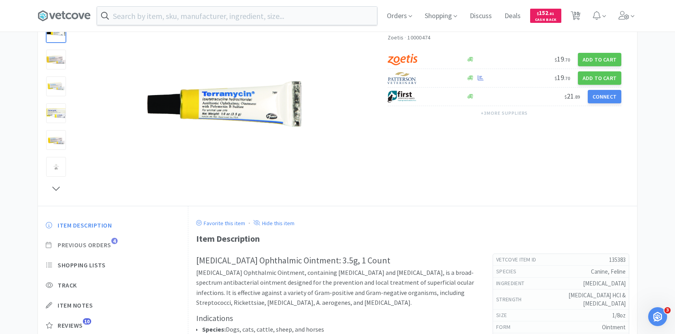
click at [111, 245] on span "Previous Orders" at bounding box center [85, 245] width 54 height 8
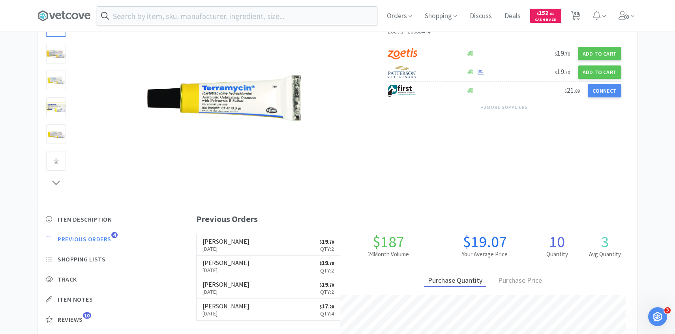
scroll to position [83, 0]
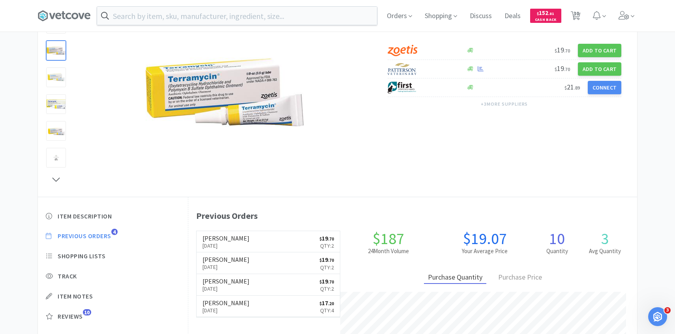
select select "1"
select select "4"
select select "1"
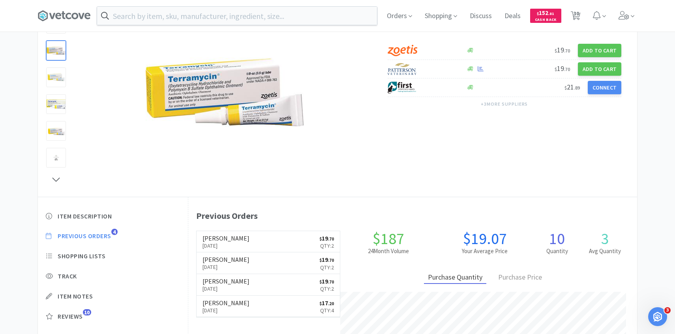
select select "1"
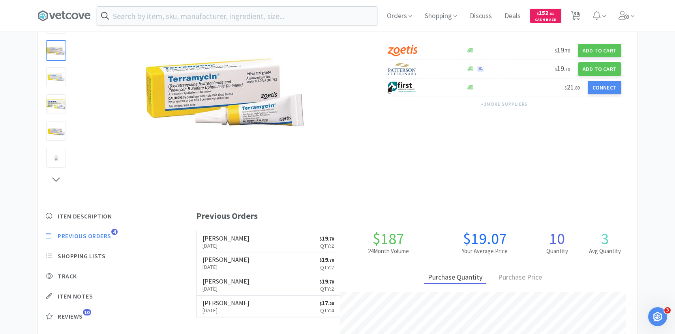
select select "1"
select select "4"
select select "1"
select select "4"
select select "12"
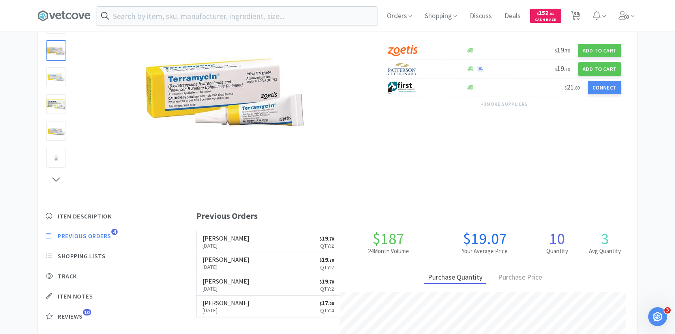
select select "1"
select select "2"
select select "1"
select select "3"
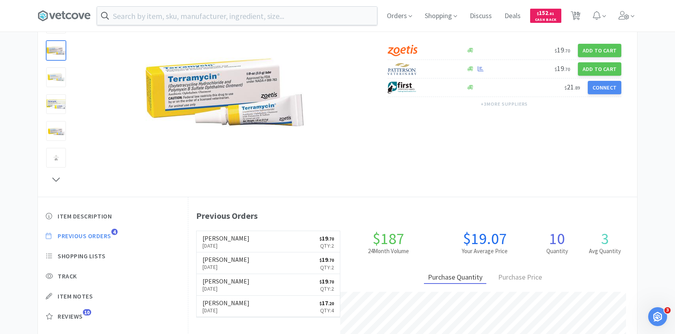
select select "1"
select select "50"
select select "3"
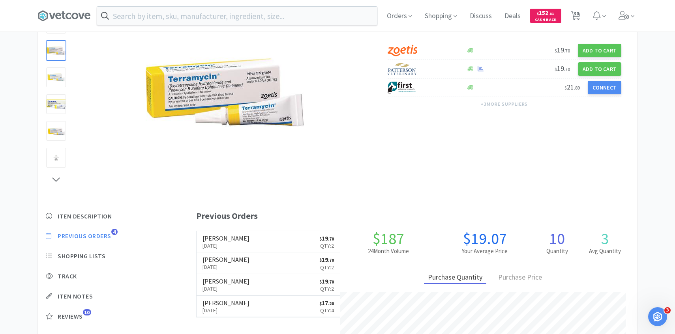
select select "4"
select select "1"
select select "4"
select select "5"
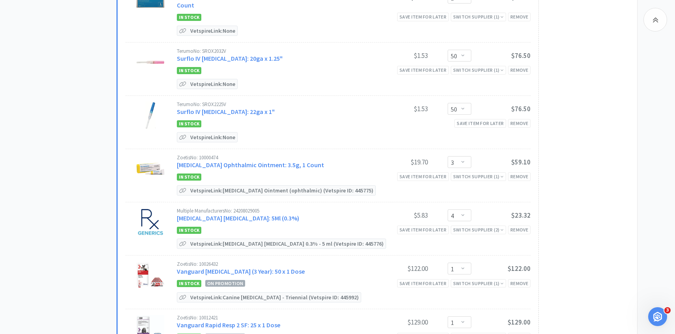
scroll to position [1385, 0]
click at [254, 207] on div "Multiple Manufacturers No: 24208029005 [MEDICAL_DATA] [MEDICAL_DATA]: 5Ml (0.3%)" at bounding box center [273, 214] width 192 height 15
click at [254, 213] on link "[MEDICAL_DATA] [MEDICAL_DATA]: 5Ml (0.3%)" at bounding box center [238, 217] width 122 height 8
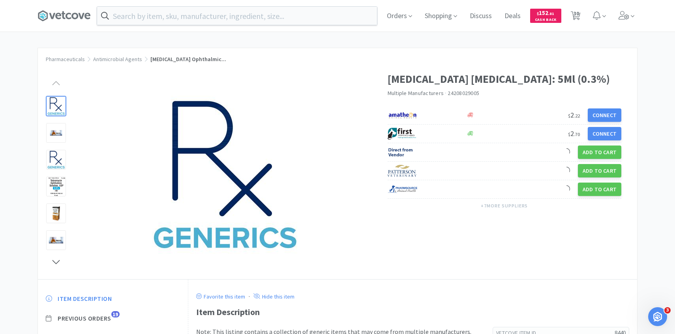
scroll to position [25, 0]
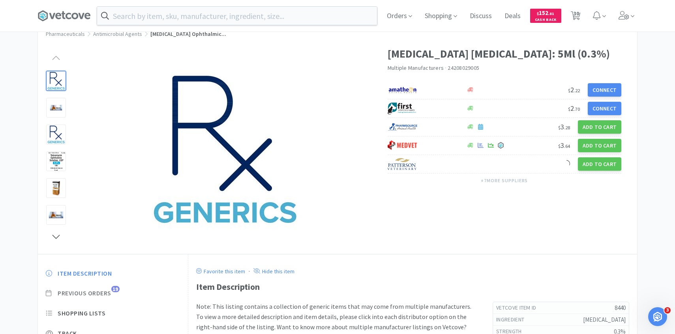
click at [110, 290] on span "Previous Orders" at bounding box center [85, 293] width 54 height 8
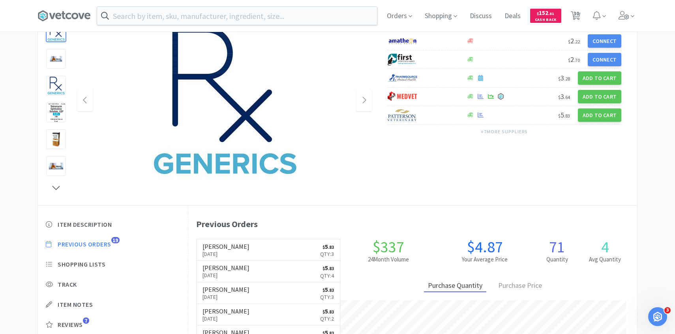
scroll to position [217, 449]
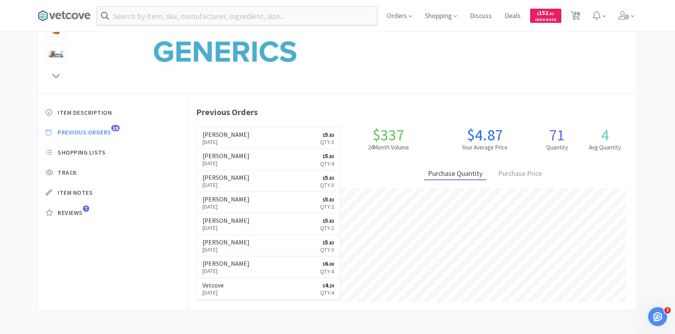
select select "1"
select select "4"
select select "1"
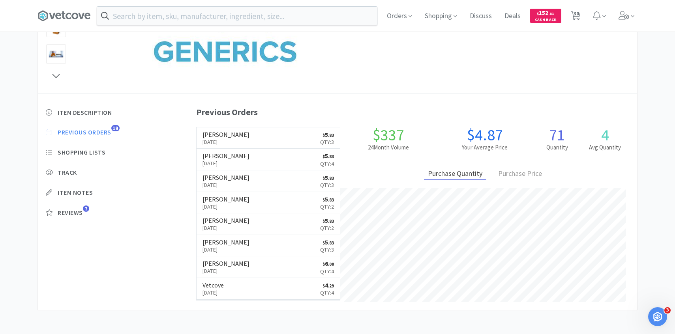
select select "1"
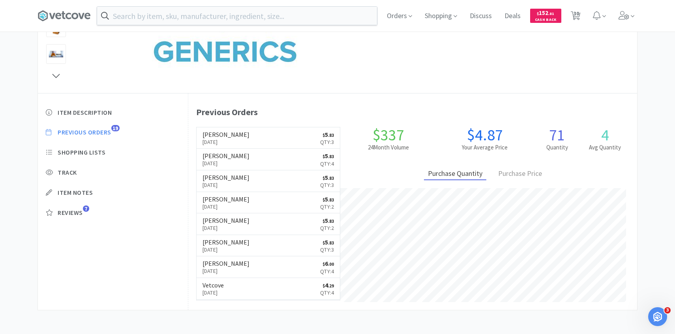
select select "1"
select select "4"
select select "1"
select select "4"
select select "12"
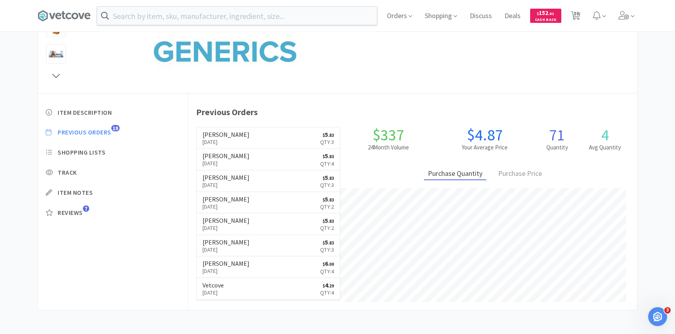
select select "1"
select select "2"
select select "1"
select select "3"
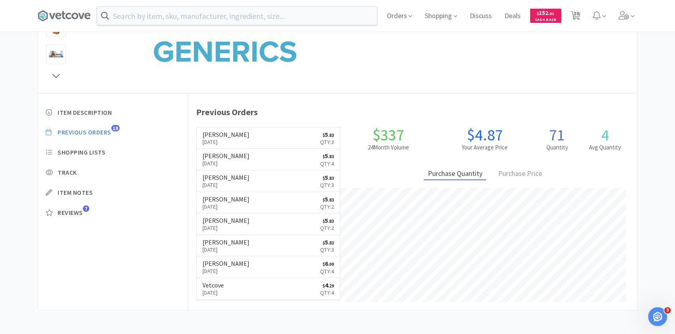
select select "1"
select select "50"
select select "3"
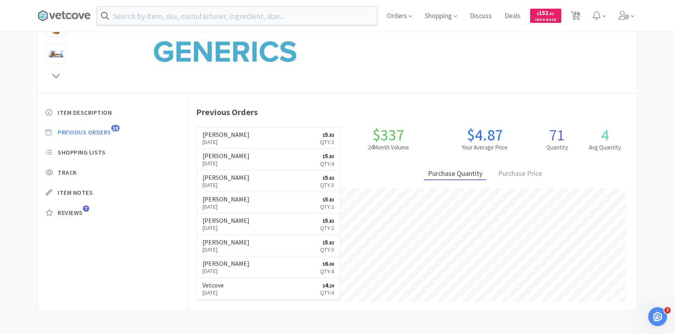
select select "4"
select select "1"
select select "4"
select select "5"
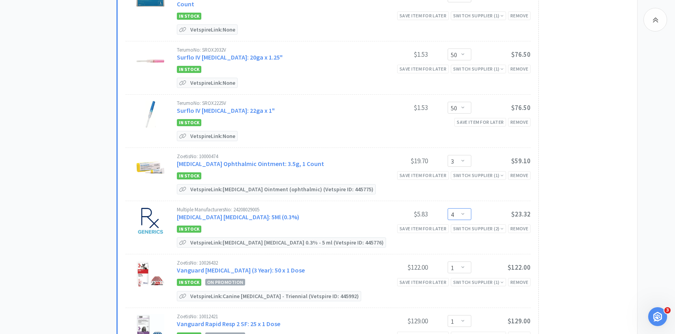
click at [467, 208] on select "Enter Quantity 1 2 3 4 5 6 7 8 9 10 11 12 13 14 15 16 17 18 19 20 Enter Quantity" at bounding box center [460, 214] width 24 height 12
click at [448, 208] on select "Enter Quantity 1 2 3 4 5 6 7 8 9 10 11 12 13 14 15 16 17 18 19 20 Enter Quantity" at bounding box center [460, 214] width 24 height 12
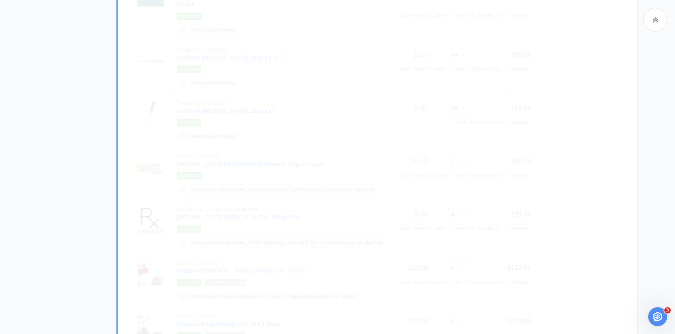
select select "3"
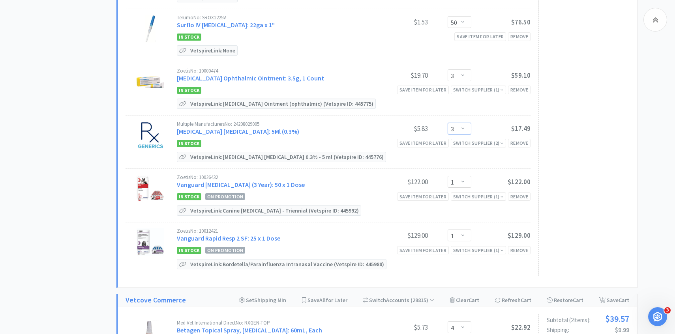
scroll to position [1472, 0]
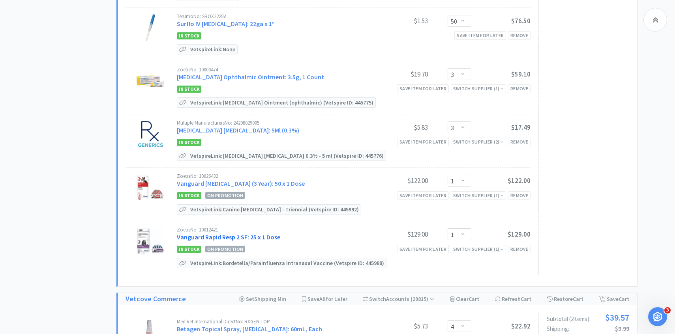
click at [273, 233] on link "Vanguard Rapid Resp 2 SF: 25 x 1 Dose" at bounding box center [228, 237] width 103 height 8
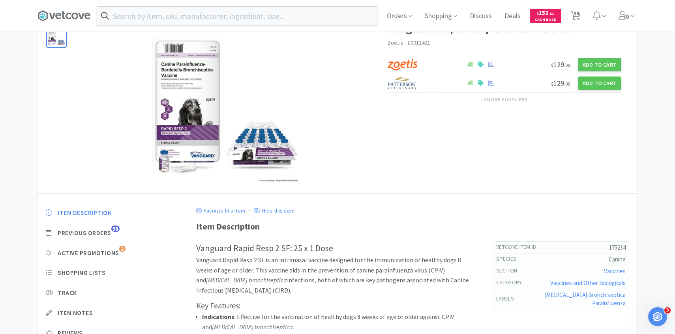
scroll to position [56, 0]
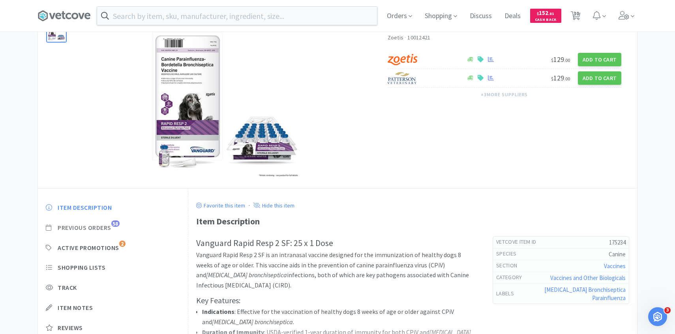
click at [104, 225] on span "Previous Orders" at bounding box center [85, 228] width 54 height 8
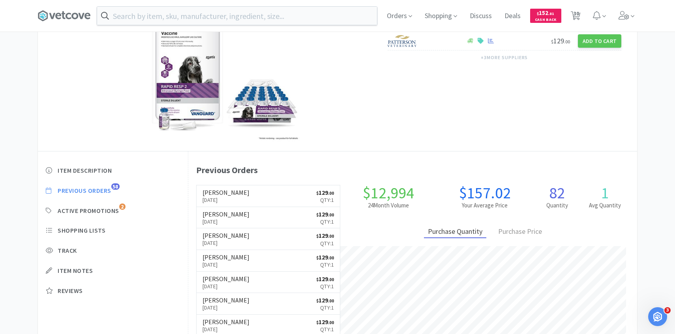
scroll to position [217, 449]
click at [262, 191] on link "[PERSON_NAME] [DATE] $ 129 . 00 Qty: 1" at bounding box center [269, 196] width 144 height 22
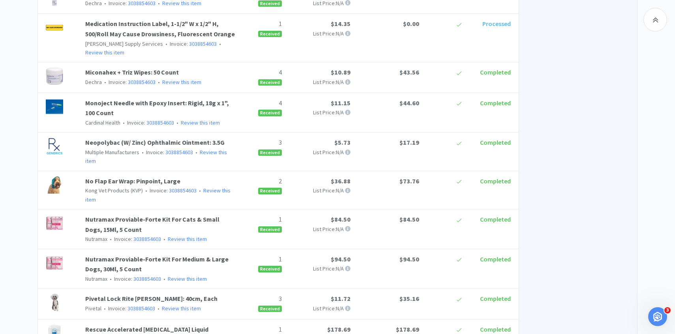
scroll to position [779, 0]
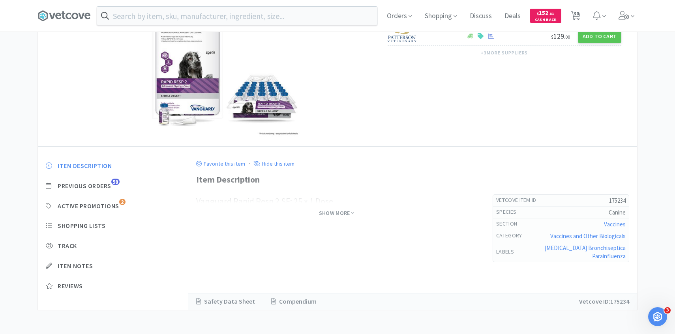
scroll to position [93, 0]
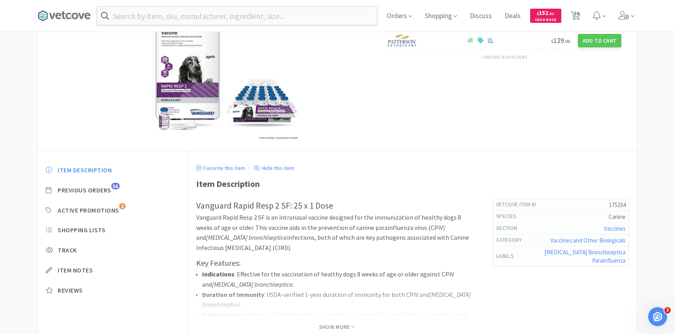
select select "1"
select select "4"
select select "1"
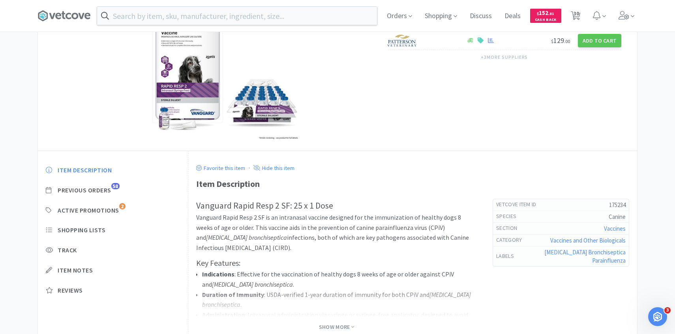
select select "1"
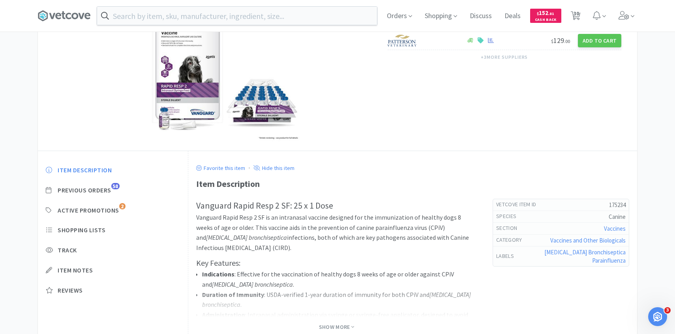
select select "1"
select select "4"
select select "1"
select select "4"
select select "12"
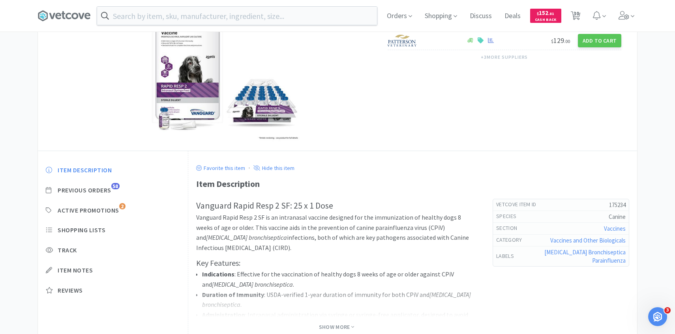
select select "1"
select select "2"
select select "1"
select select "3"
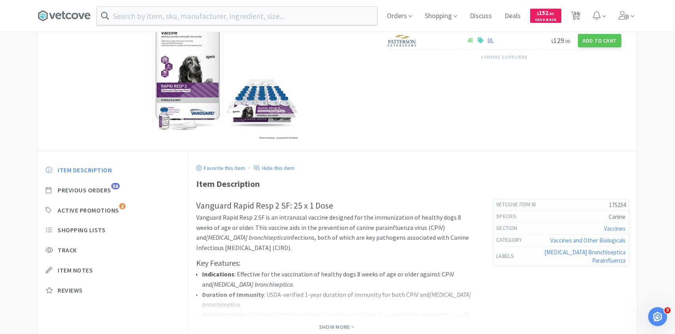
select select "1"
select select "50"
select select "3"
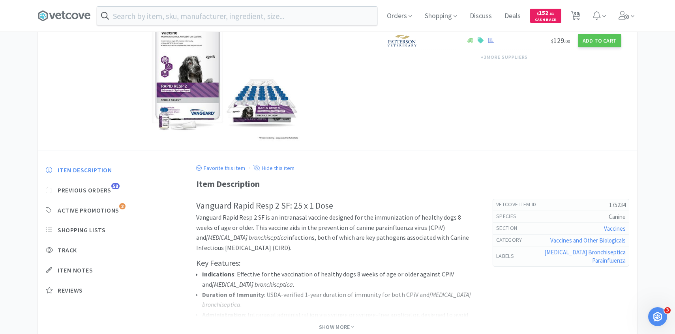
select select "3"
select select "1"
select select "4"
select select "5"
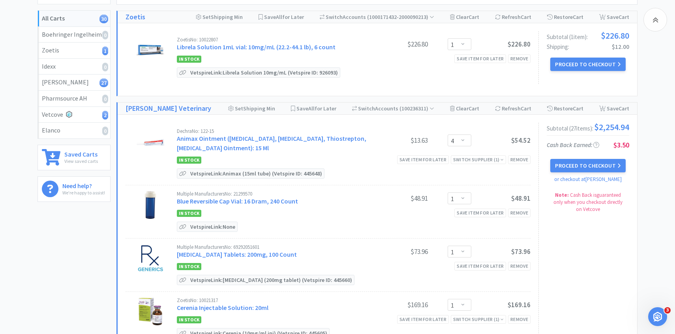
scroll to position [1472, 0]
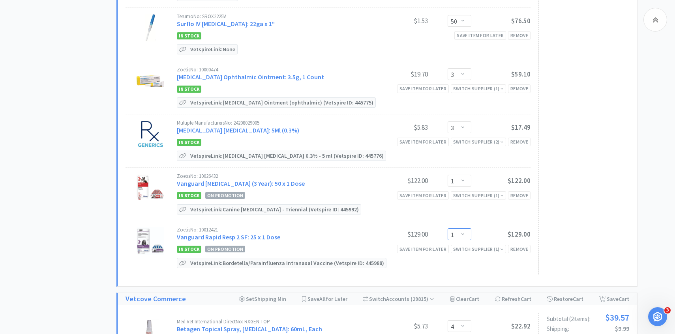
click at [457, 229] on select "Enter Quantity 1 2 3 4 5 6 7 8 9 10 11 12 13 14 15 16 17 18 19 20 Enter Quantity" at bounding box center [460, 235] width 24 height 12
click at [448, 229] on select "Enter Quantity 1 2 3 4 5 6 7 8 9 10 11 12 13 14 15 16 17 18 19 20 Enter Quantity" at bounding box center [460, 235] width 24 height 12
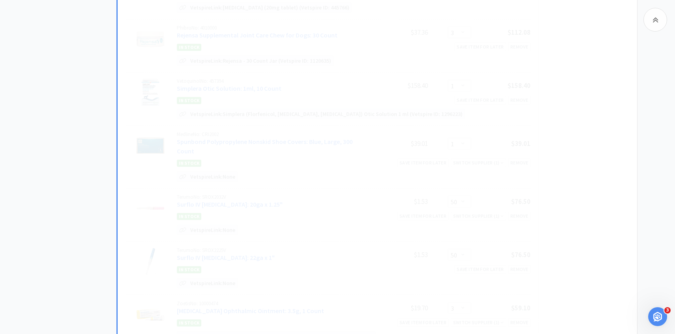
select select "2"
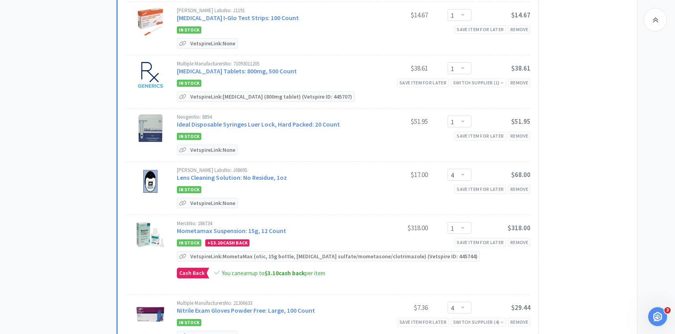
scroll to position [140, 0]
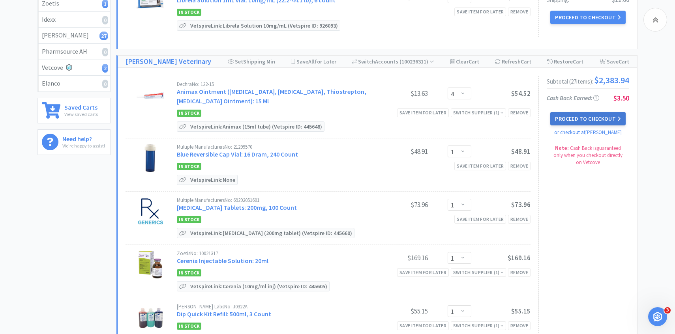
click at [594, 123] on button "Proceed to Checkout" at bounding box center [587, 118] width 75 height 13
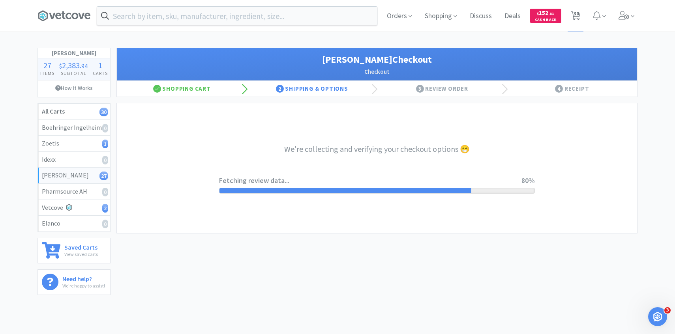
select select "1"
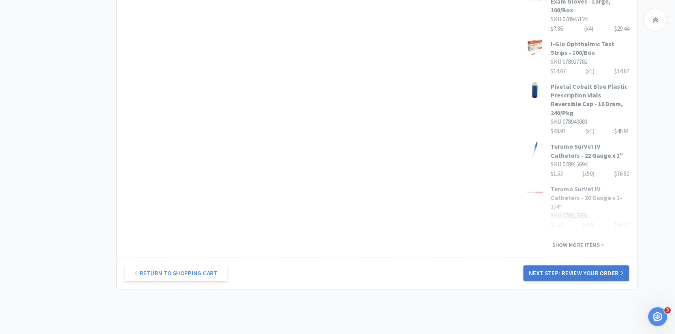
click at [566, 266] on button "Next Step: Review Your Order" at bounding box center [576, 274] width 106 height 16
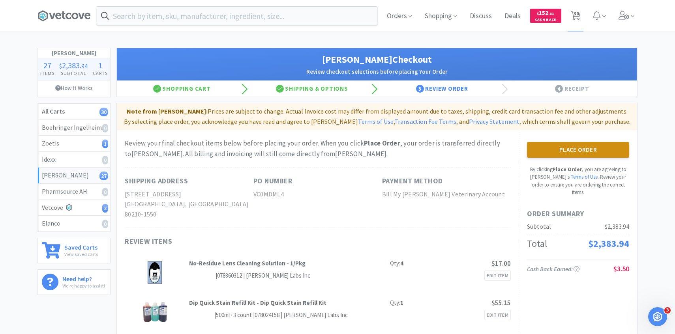
click at [578, 152] on button "Place Order" at bounding box center [578, 150] width 102 height 16
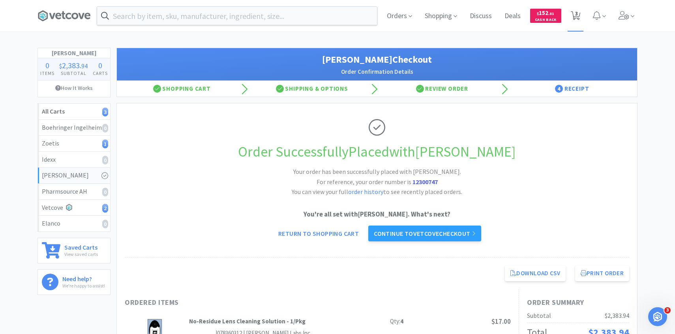
click at [579, 15] on icon at bounding box center [576, 15] width 10 height 9
select select "1"
select select "4"
select select "5"
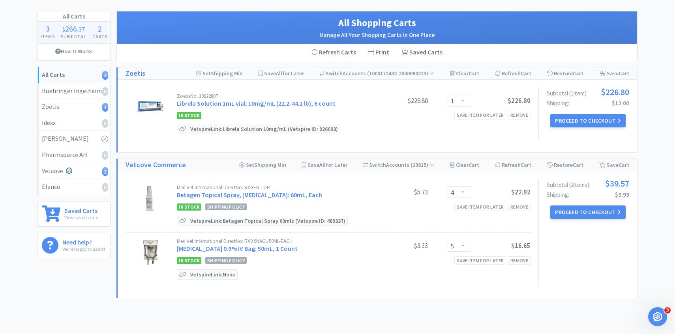
scroll to position [38, 0]
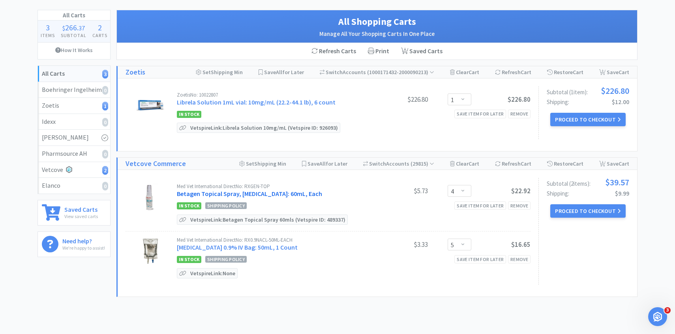
click at [282, 195] on link "Betagen Topical Spray, [MEDICAL_DATA]: 60mL, Each" at bounding box center [249, 194] width 145 height 8
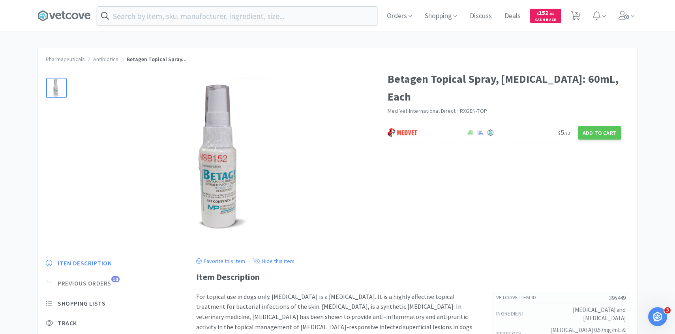
click at [92, 281] on span "Previous Orders" at bounding box center [85, 283] width 54 height 8
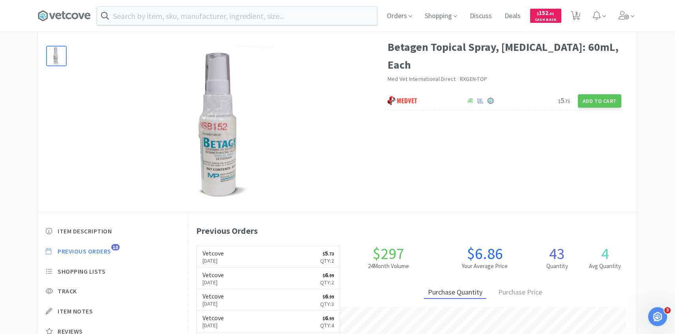
scroll to position [37, 0]
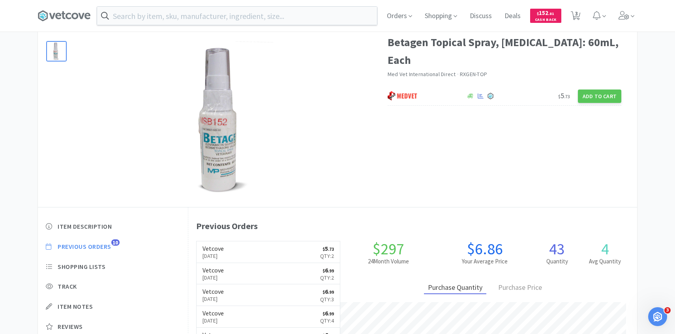
scroll to position [38, 0]
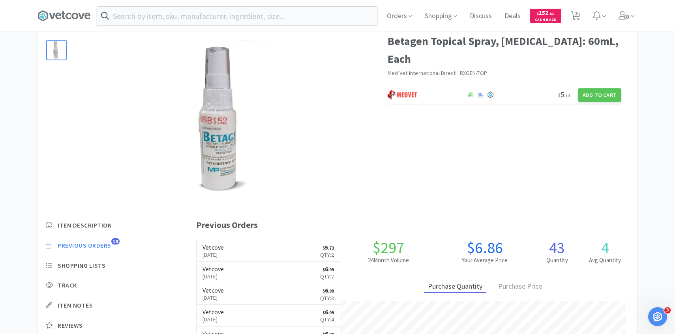
select select "1"
select select "4"
select select "5"
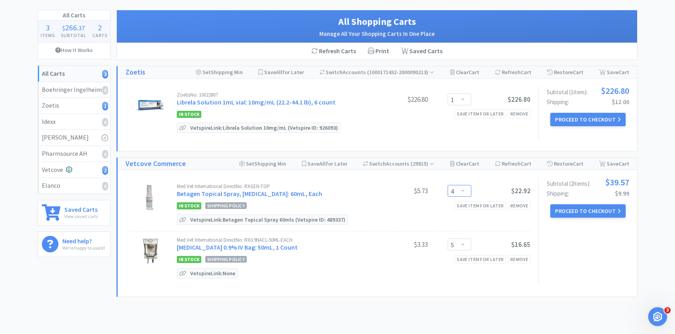
click at [458, 190] on select "Enter Quantity 1 2 3 4 5 6 7 8 9 10 11 12 13 14 15 16 17 18 19 20 Enter Quantity" at bounding box center [460, 191] width 24 height 12
click at [448, 185] on select "Enter Quantity 1 2 3 4 5 6 7 8 9 10 11 12 13 14 15 16 17 18 19 20 Enter Quantity" at bounding box center [460, 191] width 24 height 12
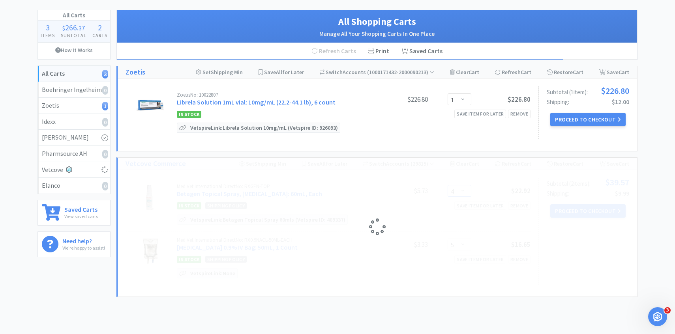
select select "2"
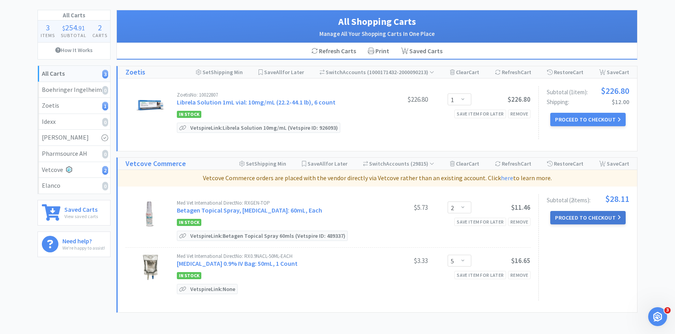
click at [566, 213] on button "Proceed to Checkout" at bounding box center [587, 217] width 75 height 13
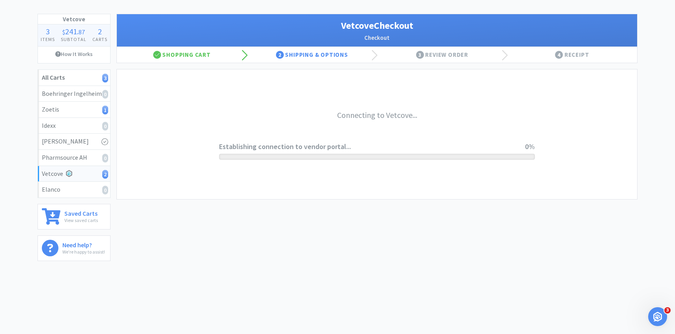
scroll to position [34, 0]
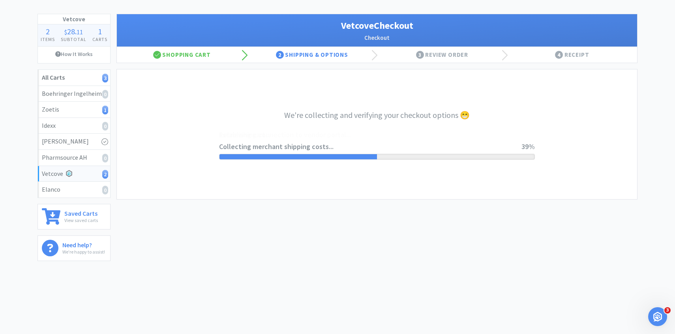
select select "2489"
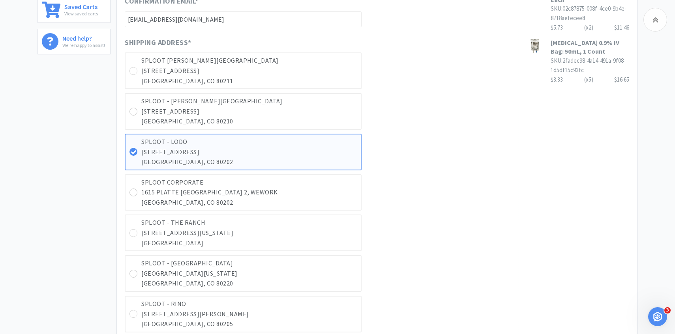
scroll to position [242, 0]
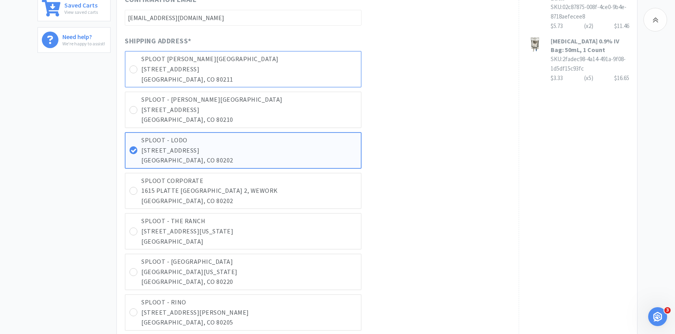
click at [311, 86] on div "SPLOOT [PERSON_NAME][GEOGRAPHIC_DATA] [STREET_ADDRESS]" at bounding box center [243, 69] width 237 height 37
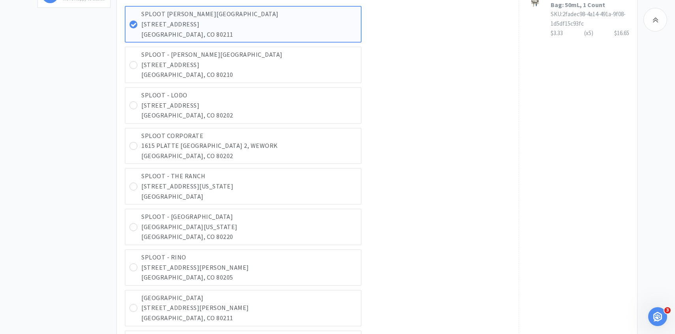
scroll to position [287, 0]
click at [296, 69] on p "[STREET_ADDRESS]" at bounding box center [249, 65] width 216 height 10
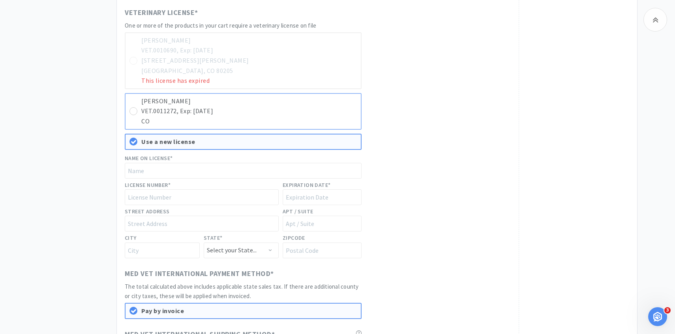
click at [277, 113] on p "VET.0011272, Exp: [DATE]" at bounding box center [249, 111] width 216 height 10
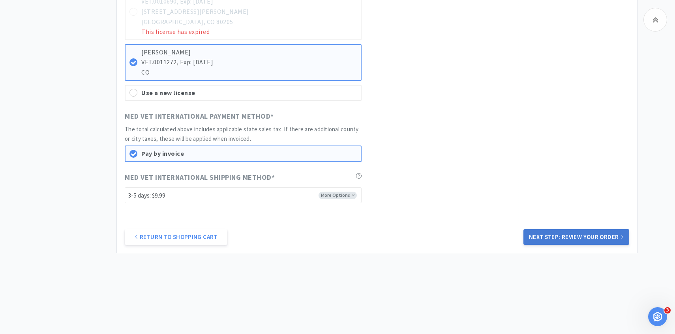
click at [562, 238] on button "Next Step: Review Your Order" at bounding box center [576, 237] width 106 height 16
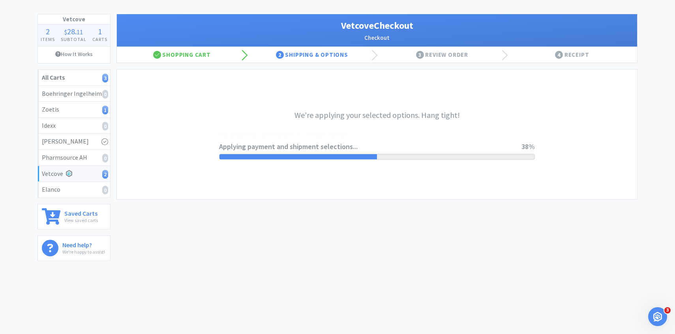
scroll to position [0, 0]
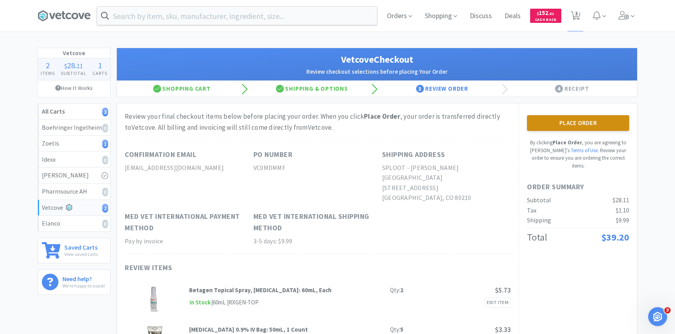
click at [539, 121] on button "Place Order" at bounding box center [578, 123] width 102 height 16
